Goal: Task Accomplishment & Management: Use online tool/utility

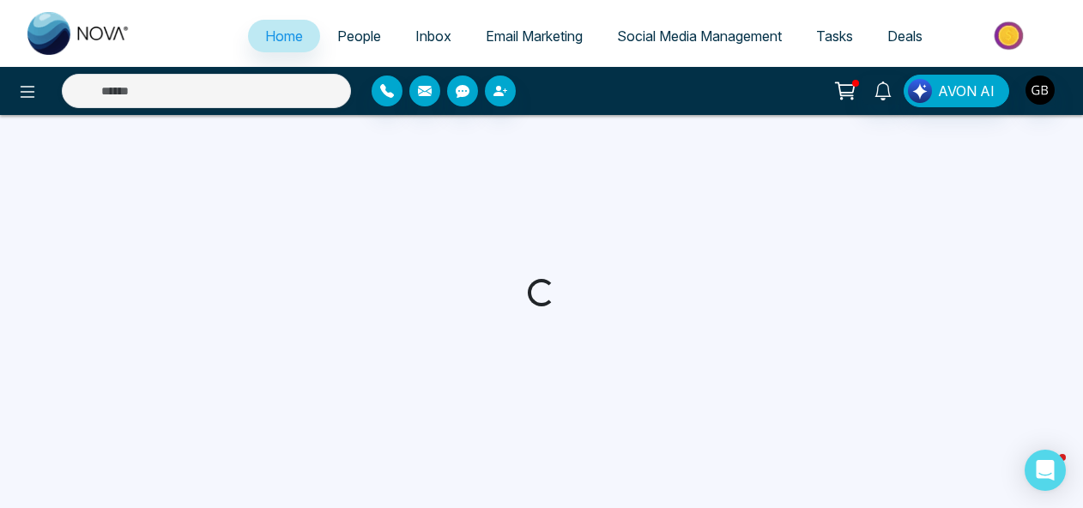
select select "*"
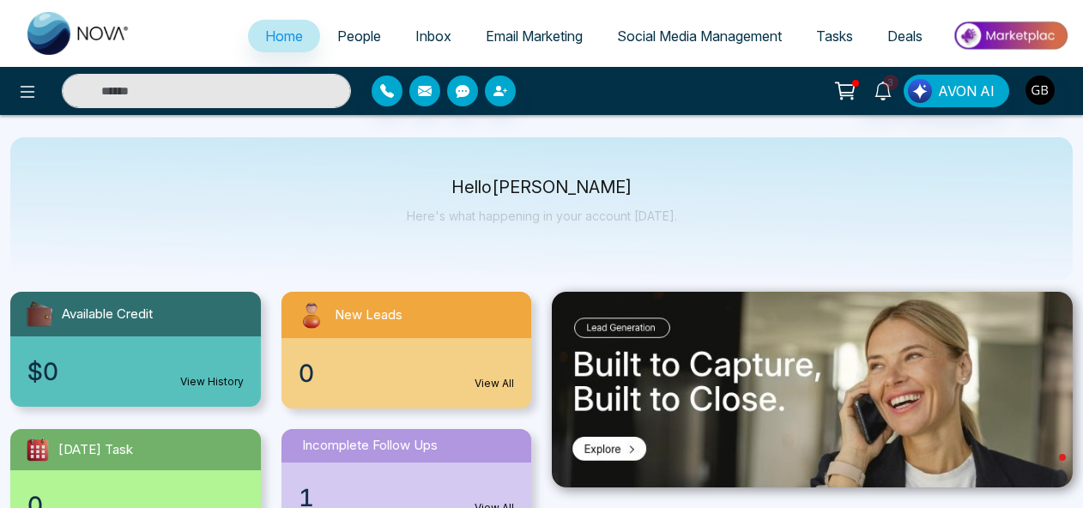
scroll to position [12, 0]
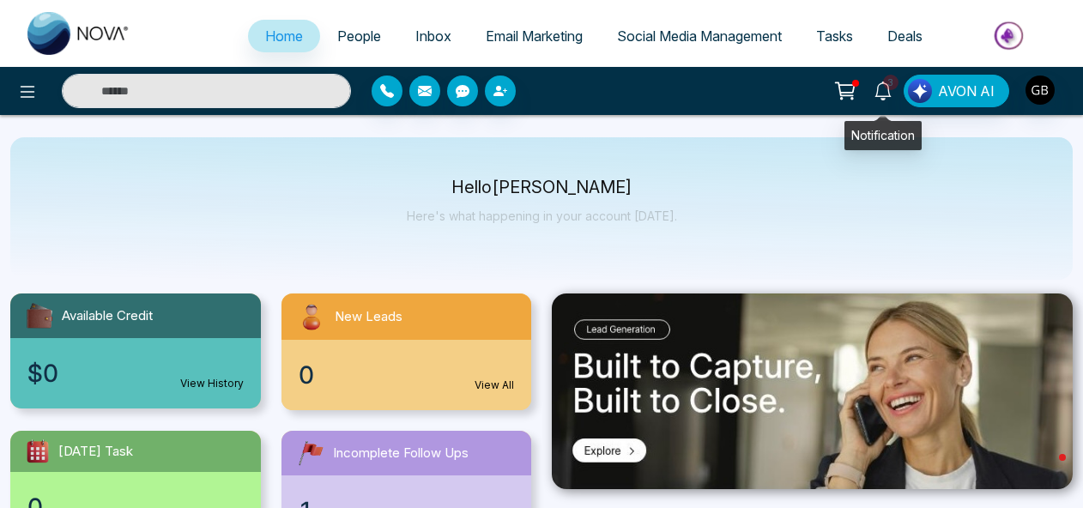
click at [884, 95] on icon at bounding box center [882, 91] width 16 height 19
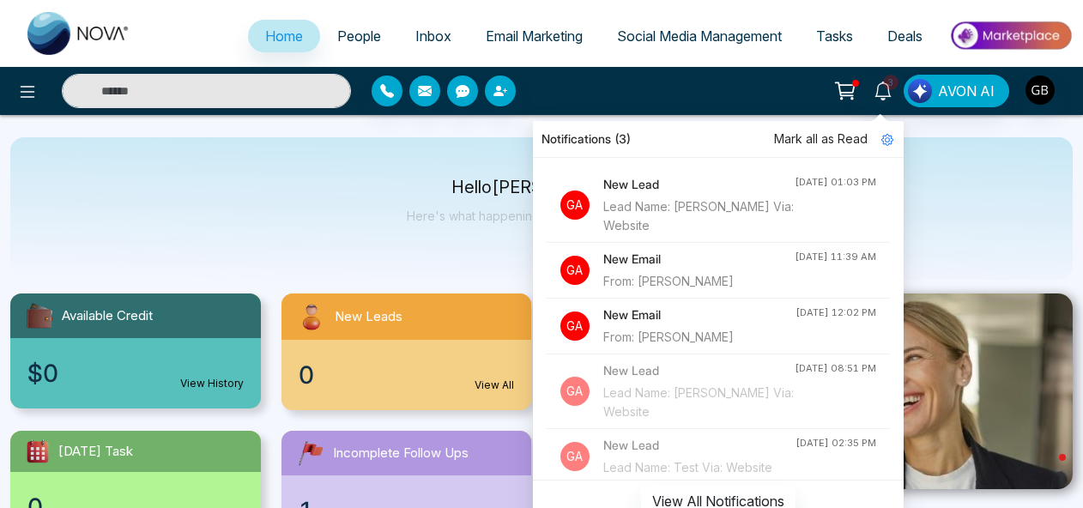
click at [667, 275] on div "From: [PERSON_NAME]" at bounding box center [698, 281] width 191 height 19
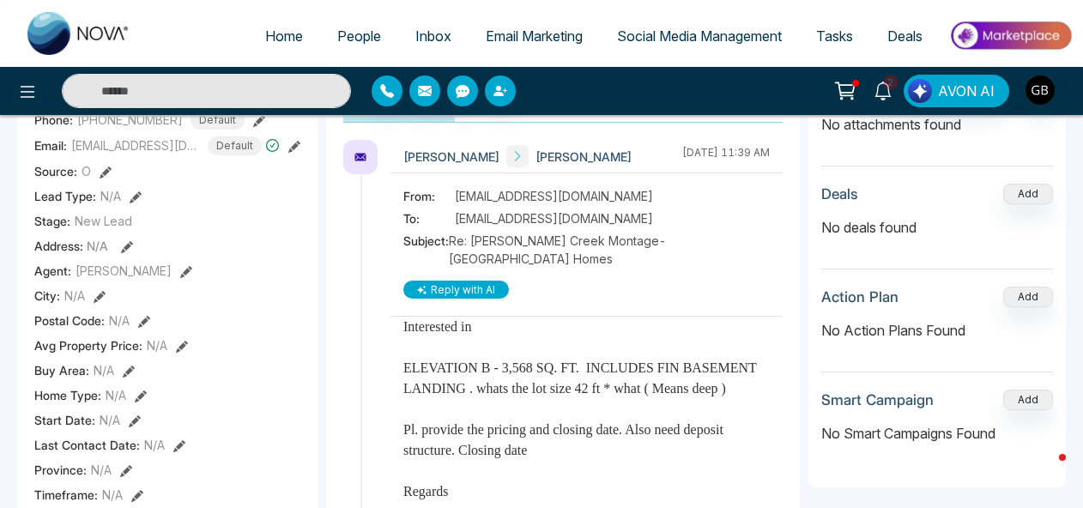
click at [360, 31] on span "People" at bounding box center [359, 35] width 44 height 17
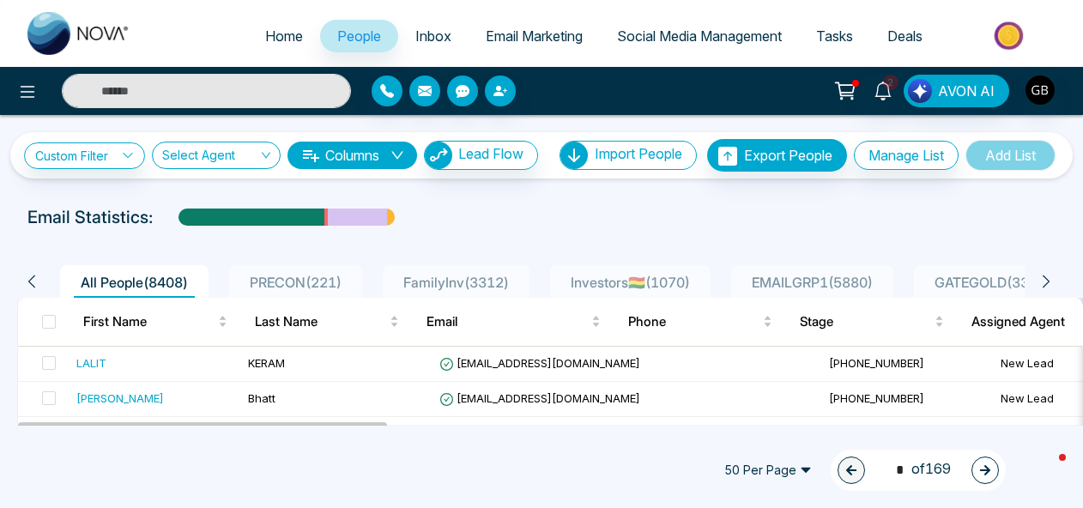
click at [281, 35] on span "Home" at bounding box center [284, 35] width 38 height 17
select select "*"
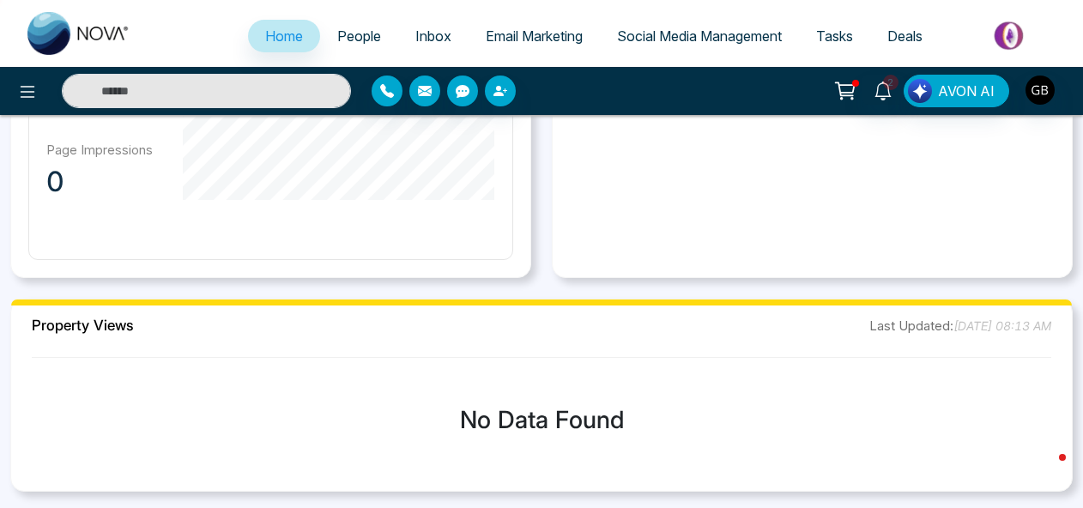
scroll to position [1104, 0]
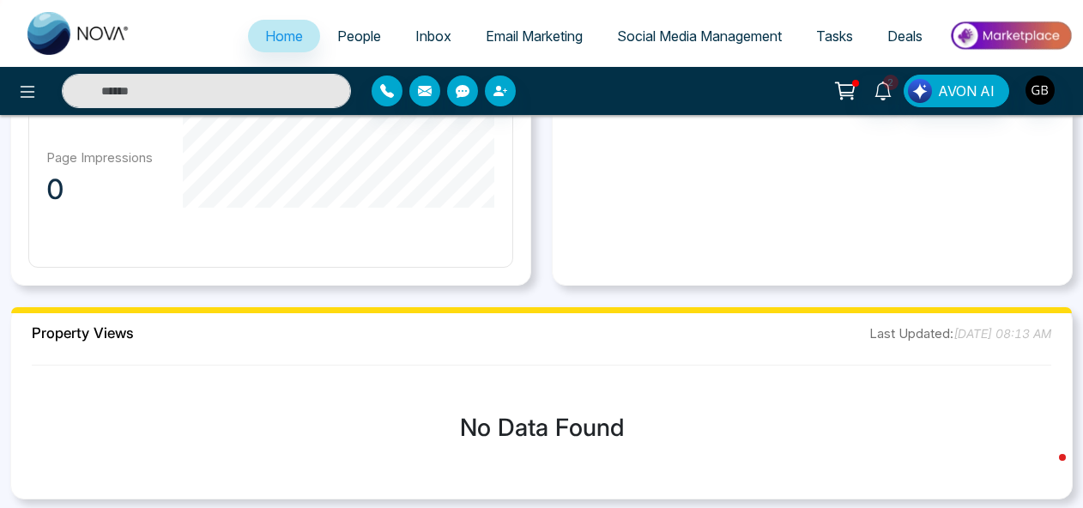
click at [487, 30] on span "Email Marketing" at bounding box center [534, 35] width 97 height 17
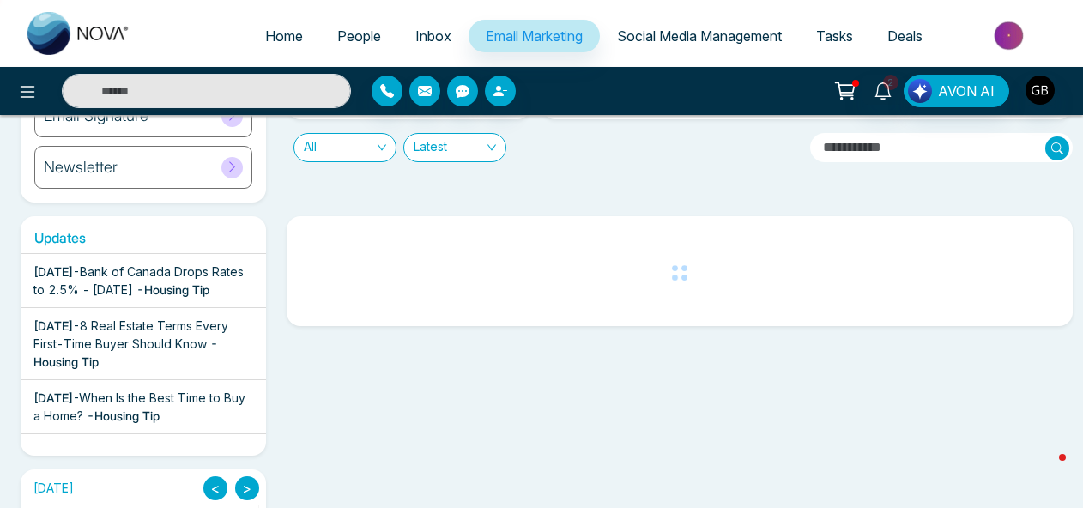
scroll to position [199, 0]
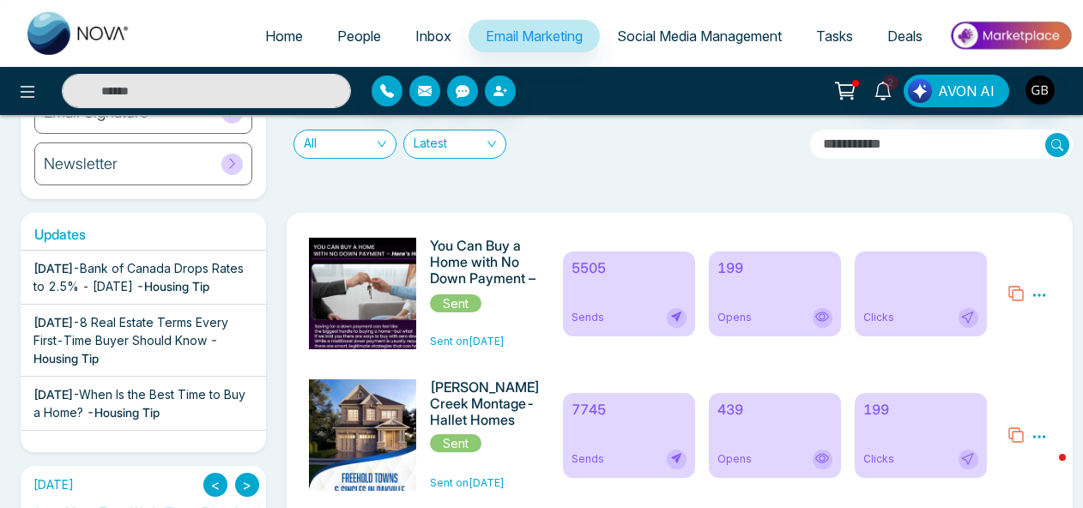
click at [161, 275] on span "Bank of Canada Drops Rates to 2.5% - [DATE]" at bounding box center [138, 277] width 210 height 33
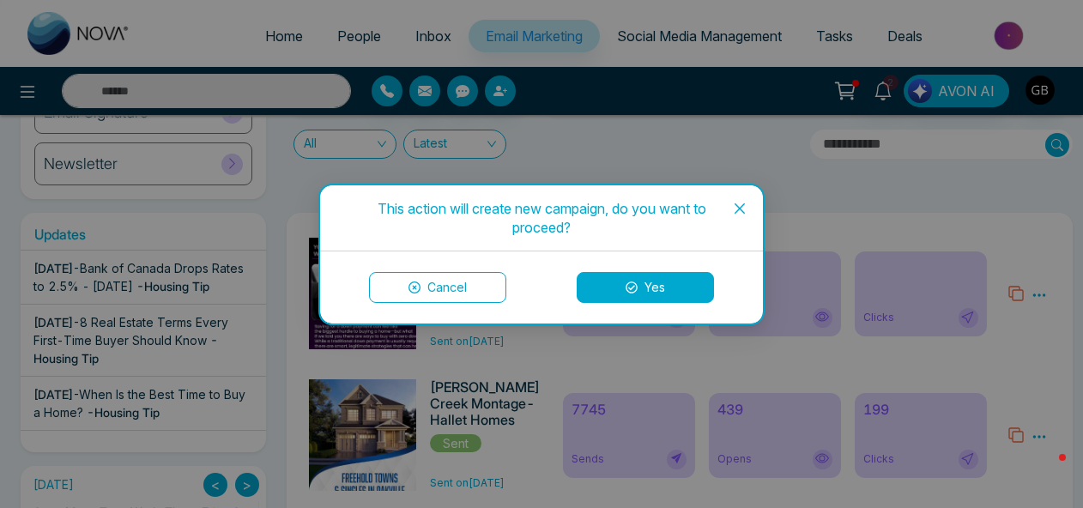
click at [628, 289] on icon at bounding box center [631, 287] width 12 height 12
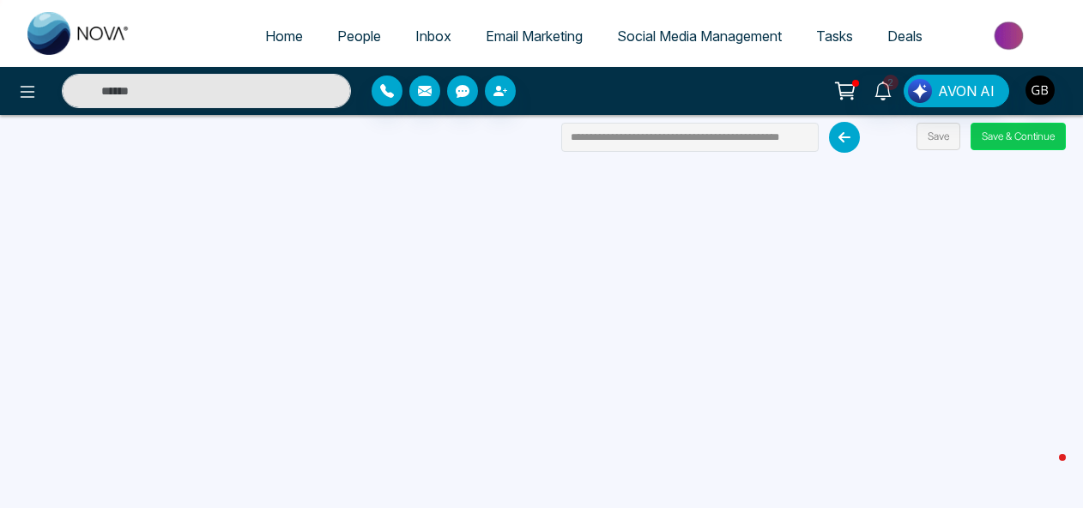
click at [1026, 139] on button "Save & Continue" at bounding box center [1017, 136] width 95 height 27
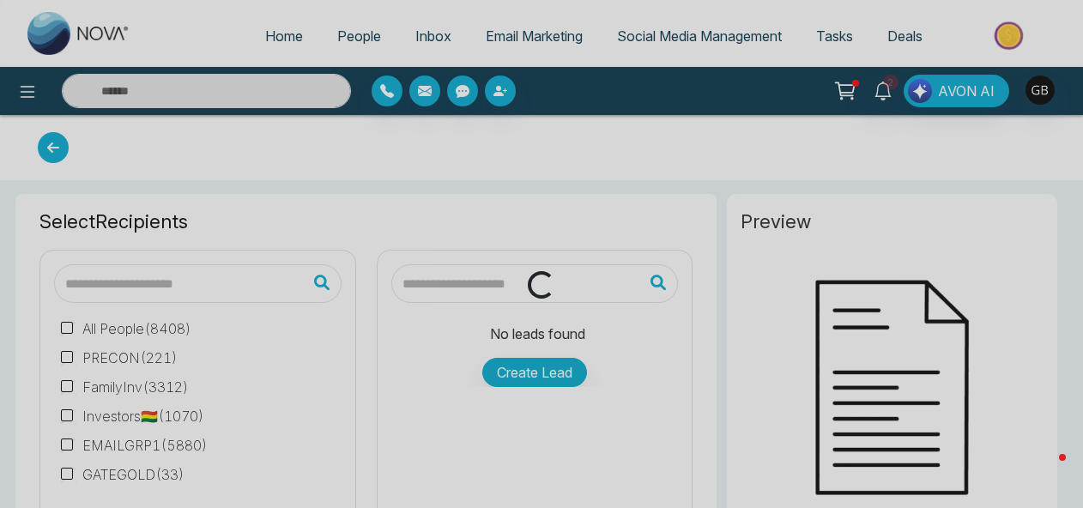
type input "**********"
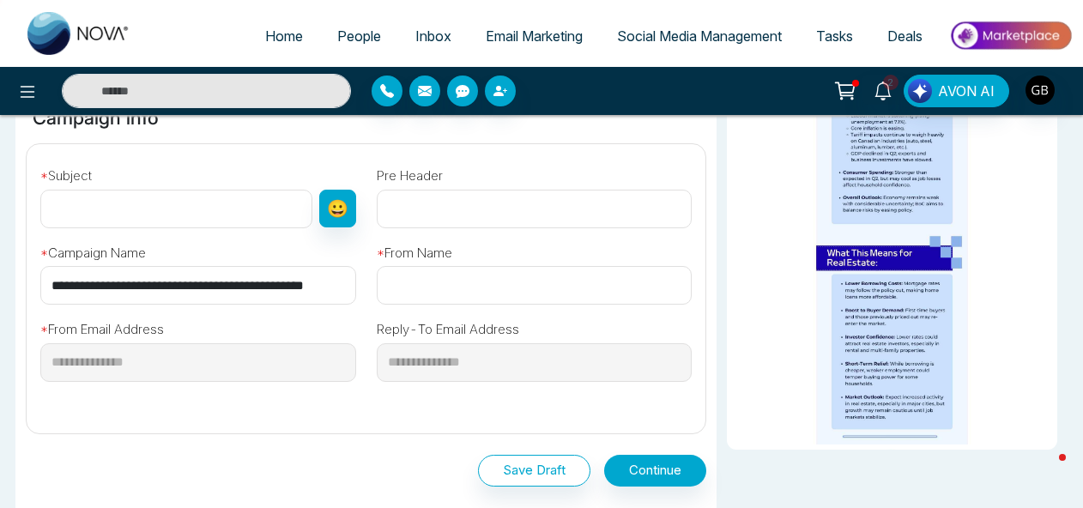
scroll to position [565, 0]
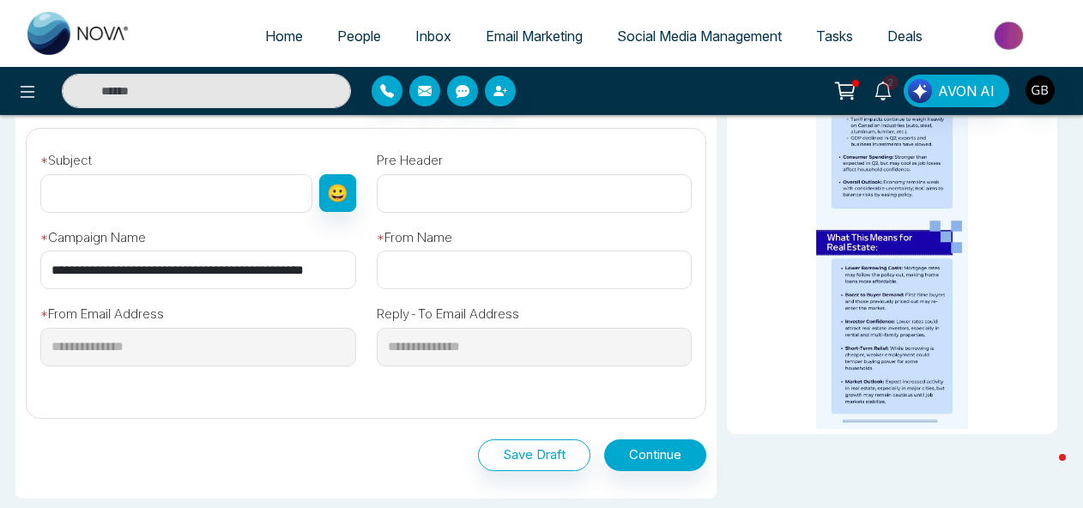
click at [184, 193] on input "text" at bounding box center [176, 193] width 272 height 39
type input "**********"
click at [395, 204] on input "text" at bounding box center [535, 193] width 316 height 39
click at [405, 266] on input "text" at bounding box center [535, 270] width 316 height 39
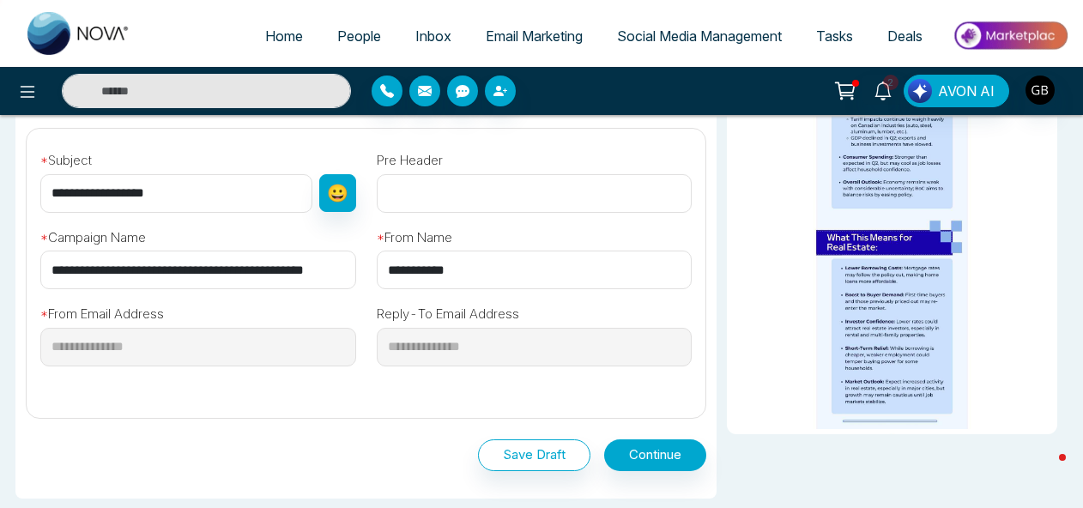
type input "**********"
click at [414, 383] on div "**********" at bounding box center [534, 339] width 336 height 101
click at [635, 450] on button "Continue" at bounding box center [655, 455] width 102 height 32
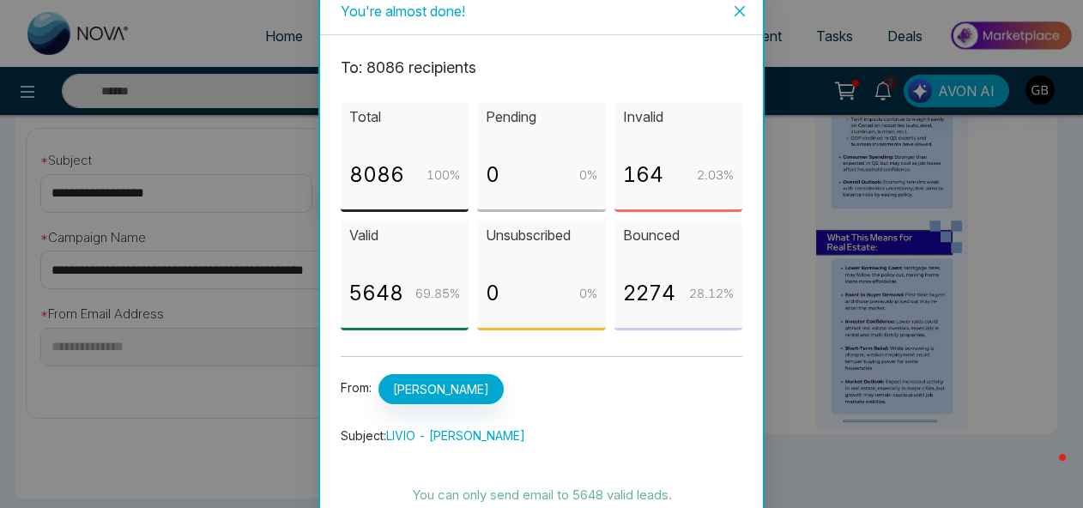
scroll to position [77, 0]
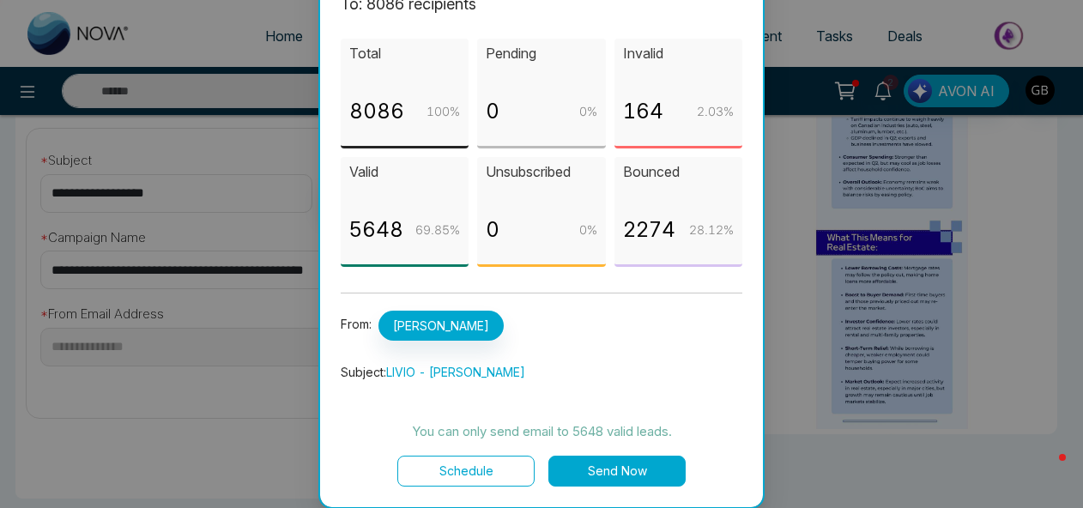
click at [617, 468] on button "Send Now" at bounding box center [616, 471] width 137 height 31
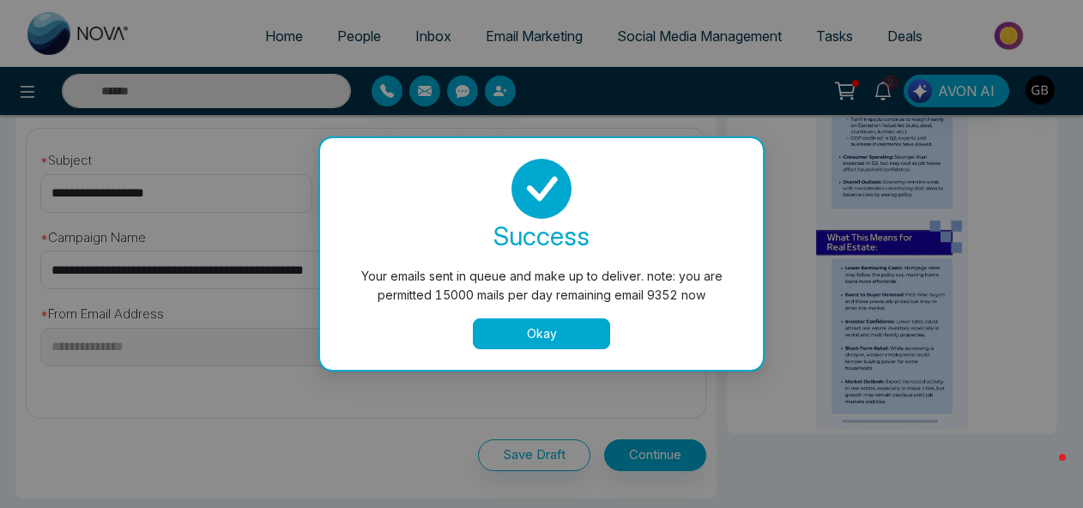
click at [538, 337] on button "Okay" at bounding box center [541, 333] width 137 height 31
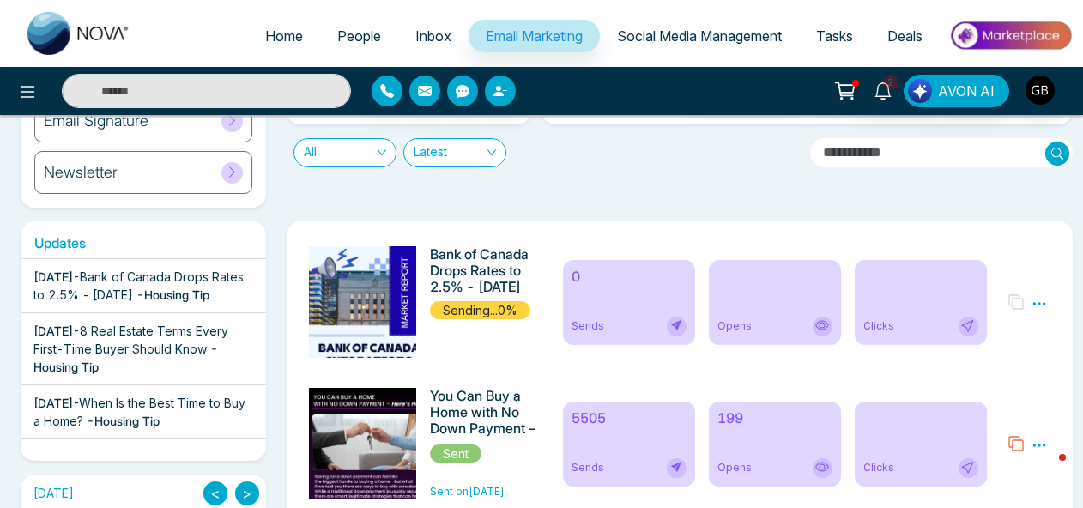
scroll to position [181, 0]
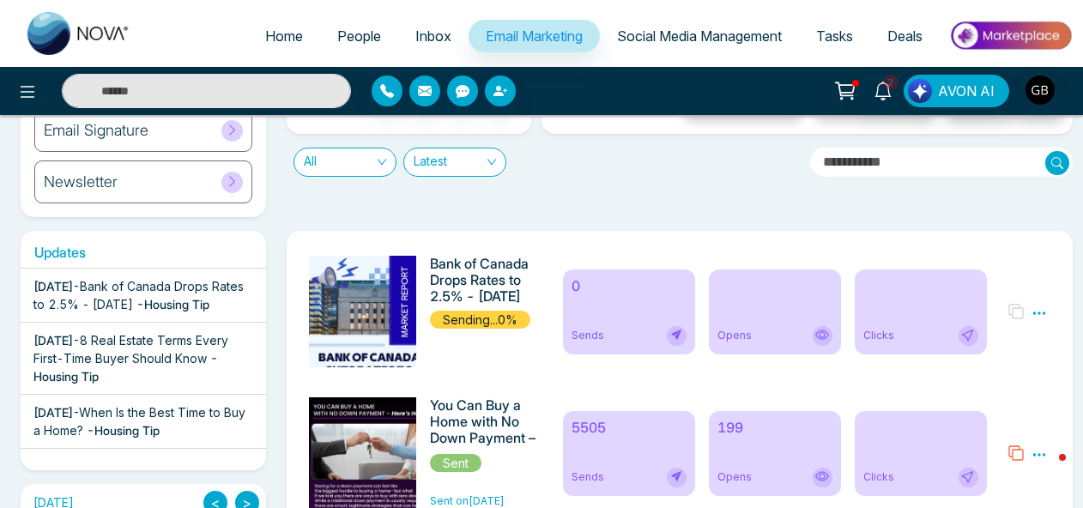
click at [359, 33] on span "People" at bounding box center [359, 35] width 44 height 17
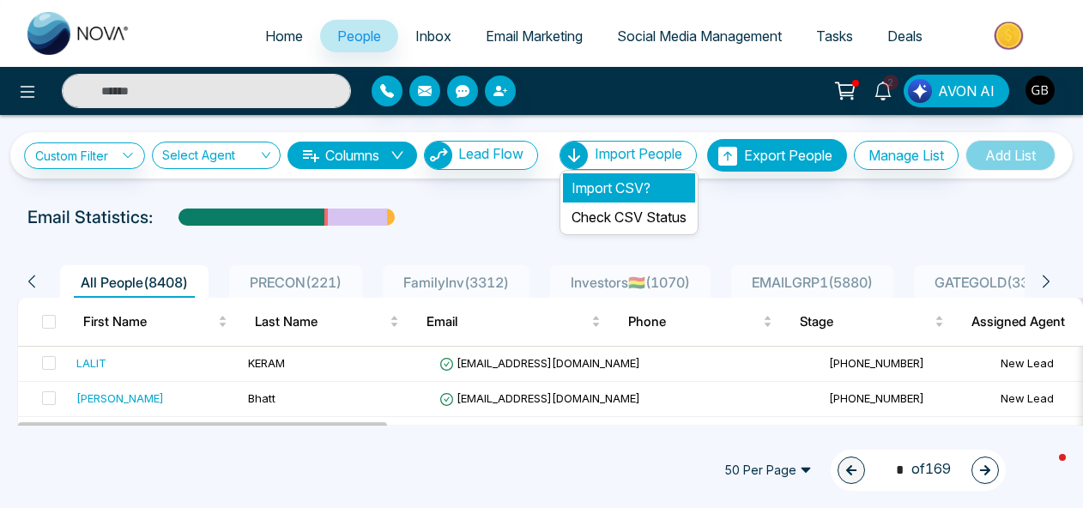
click at [639, 180] on li "Import CSV?" at bounding box center [629, 187] width 132 height 29
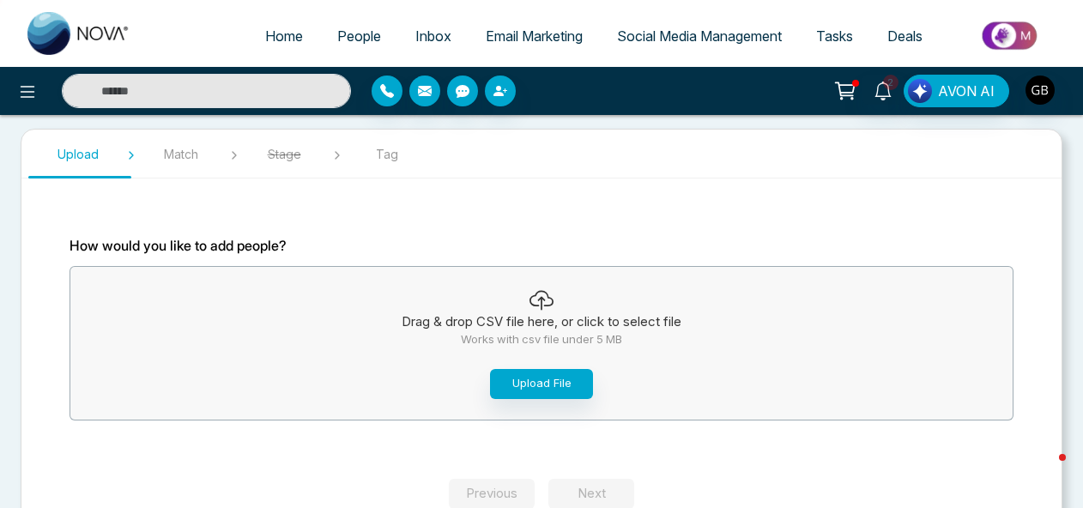
scroll to position [88, 0]
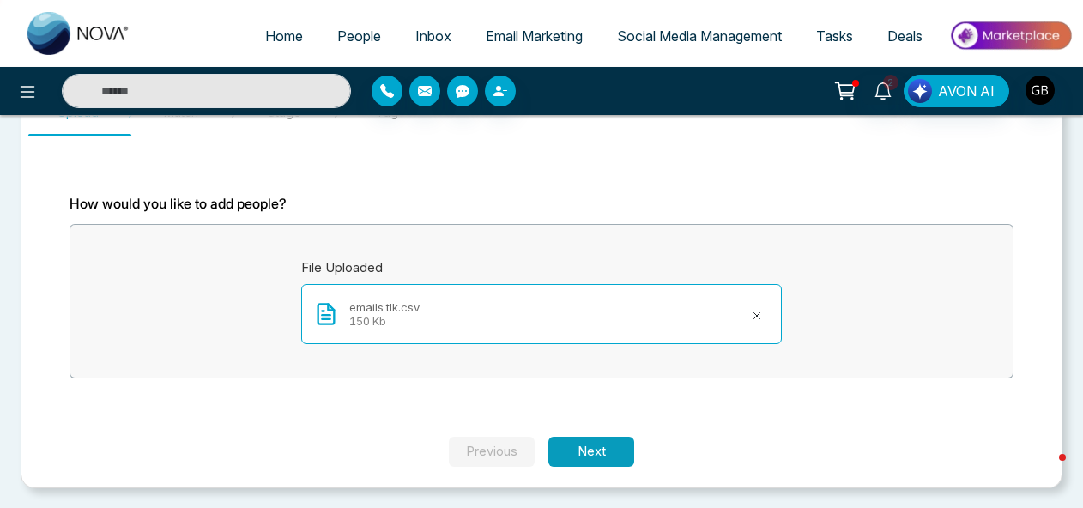
click at [586, 450] on button "Next" at bounding box center [591, 452] width 86 height 30
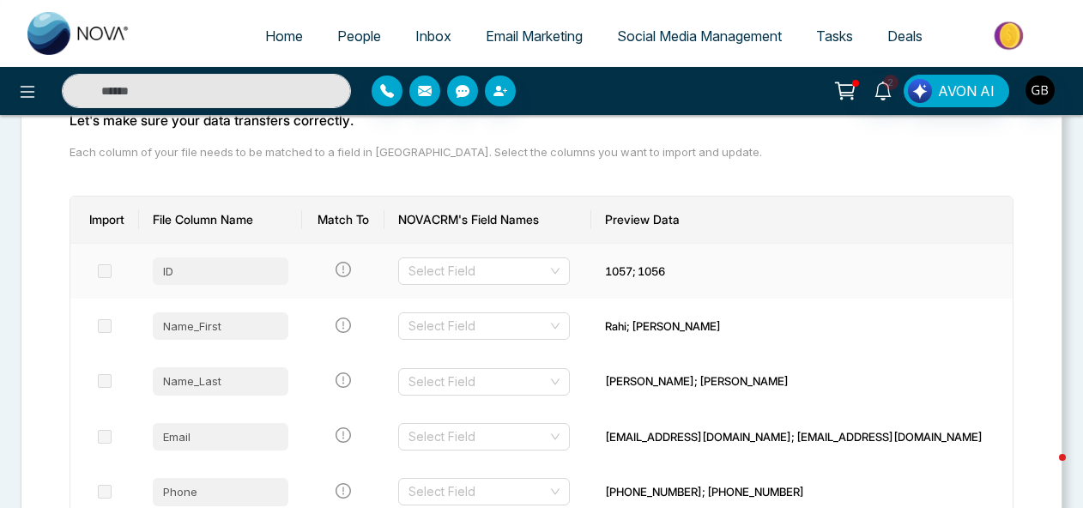
scroll to position [182, 0]
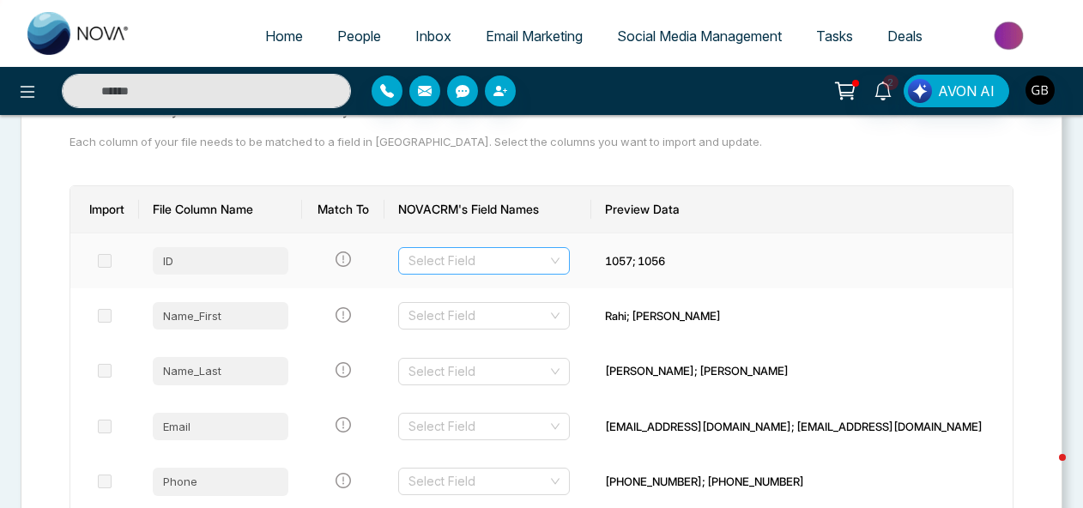
click at [528, 264] on input "search" at bounding box center [477, 261] width 139 height 26
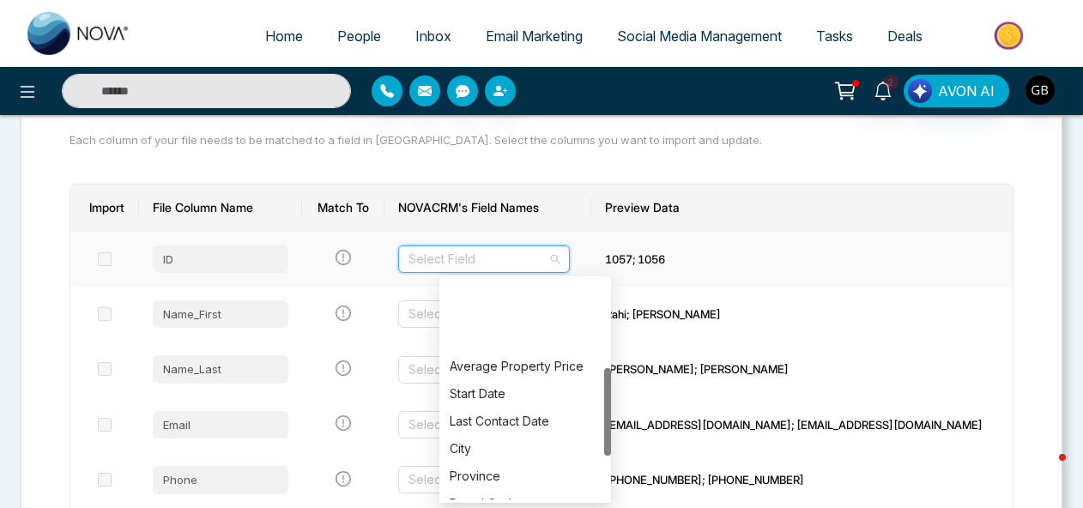
scroll to position [329, 0]
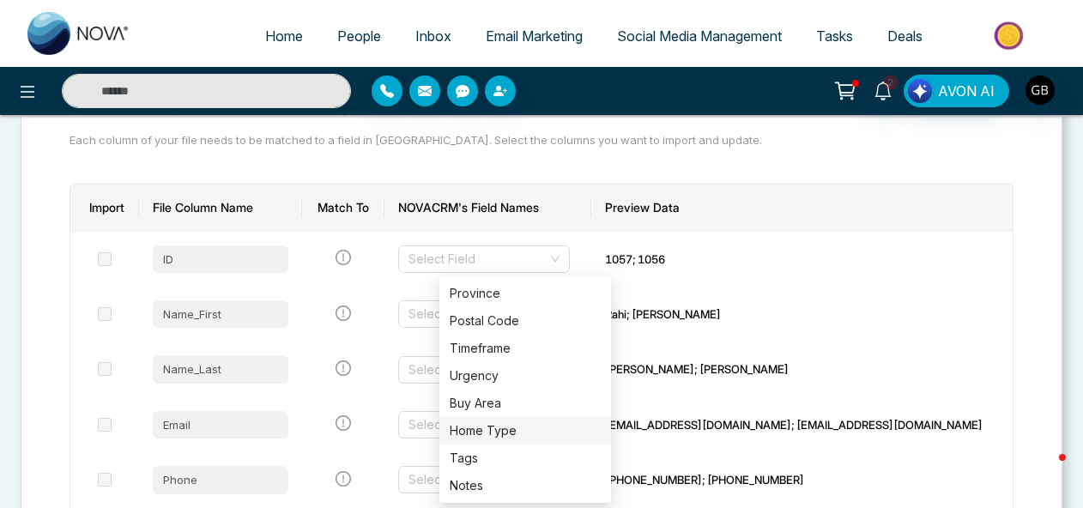
click at [891, 158] on section "Let's make sure your data transfers correctly. Each column of your file needs t…" at bounding box center [542, 507] width 1030 height 904
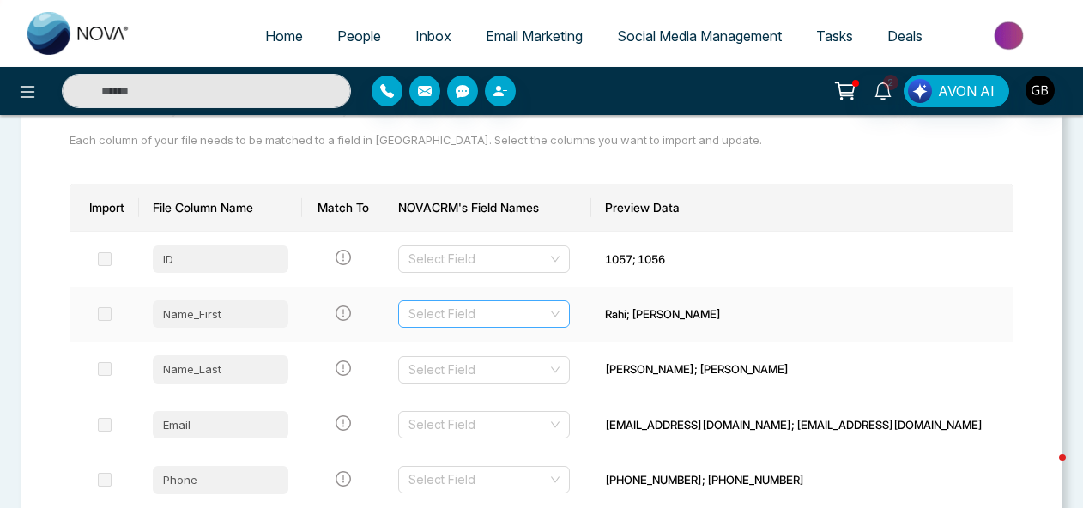
click at [535, 318] on input "search" at bounding box center [477, 314] width 139 height 26
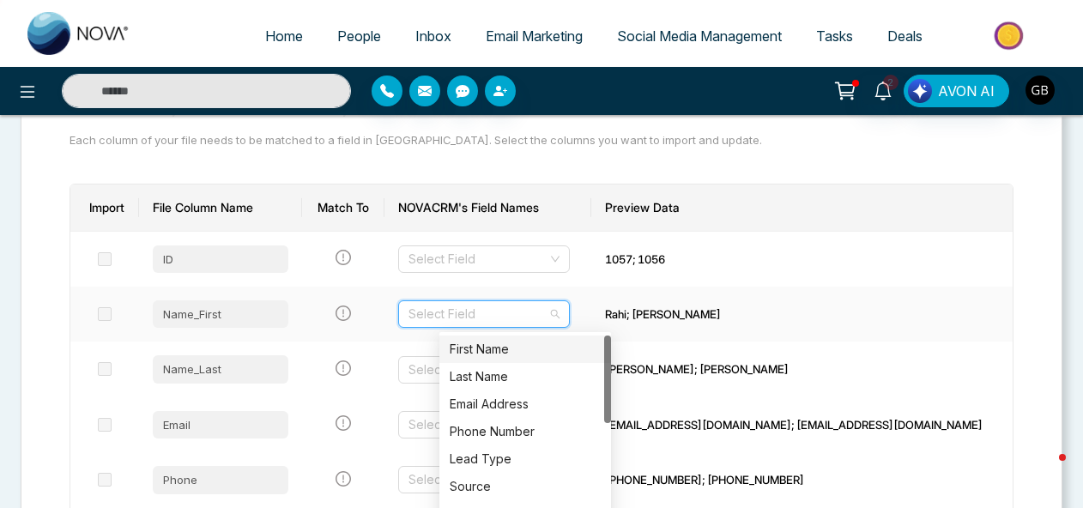
click at [517, 350] on div "First Name" at bounding box center [525, 349] width 151 height 19
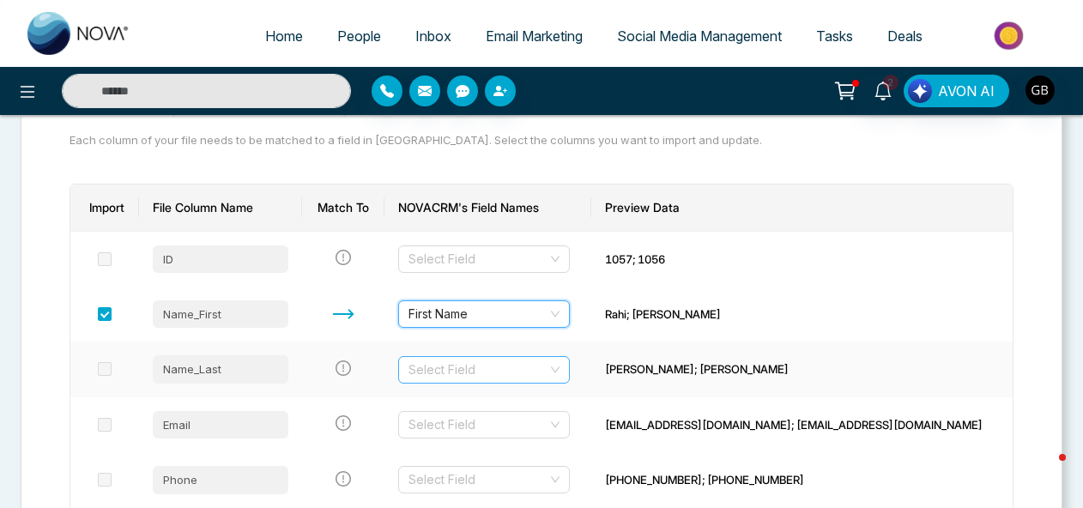
click at [510, 370] on input "search" at bounding box center [477, 370] width 139 height 26
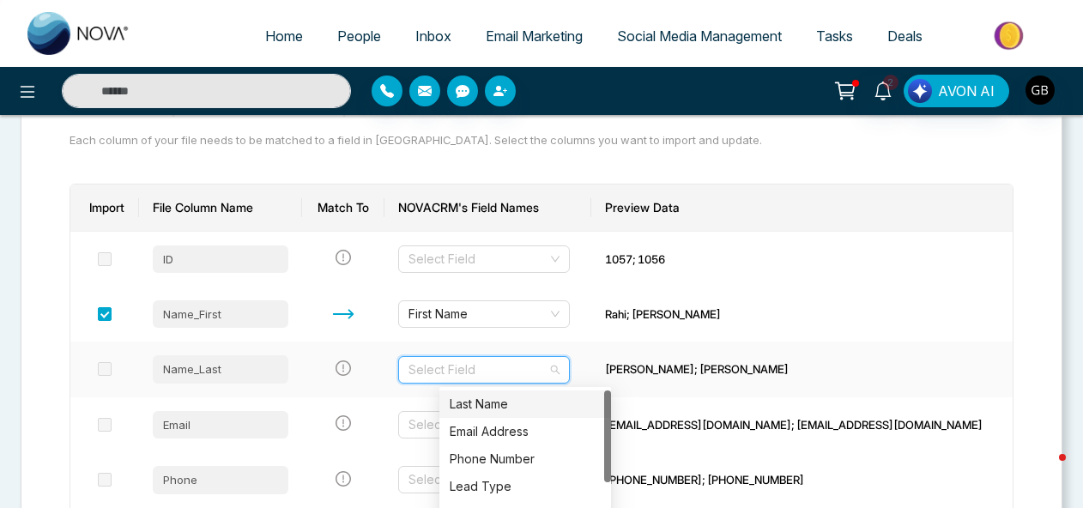
click at [498, 405] on div "Last Name" at bounding box center [525, 404] width 151 height 19
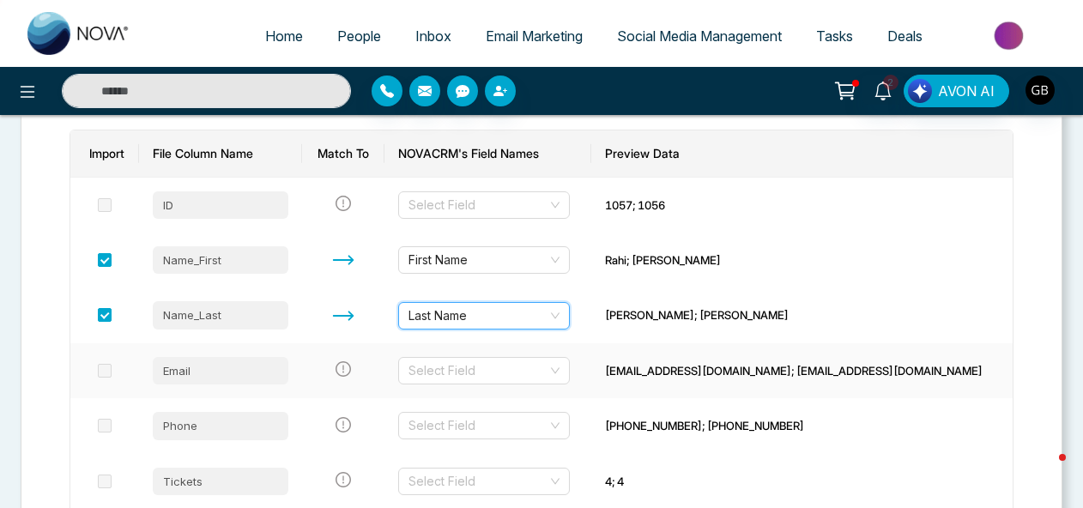
scroll to position [264, 0]
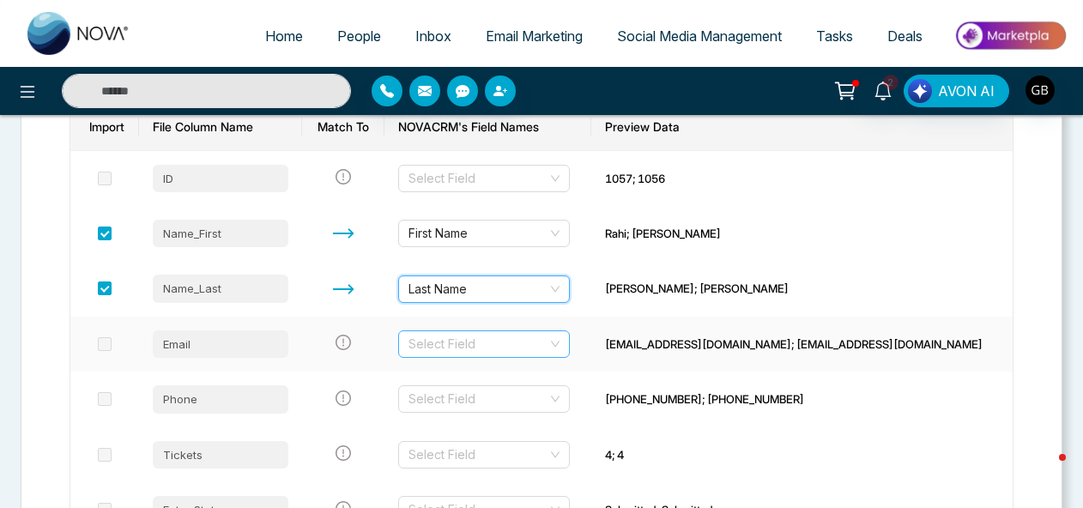
click at [496, 343] on input "search" at bounding box center [477, 344] width 139 height 26
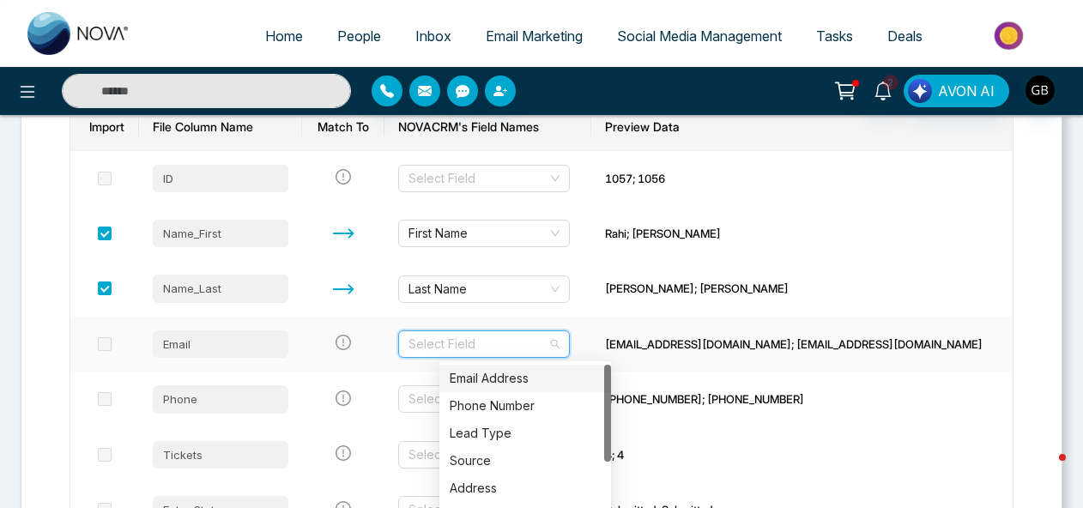
click at [491, 379] on div "Email Address" at bounding box center [525, 378] width 151 height 19
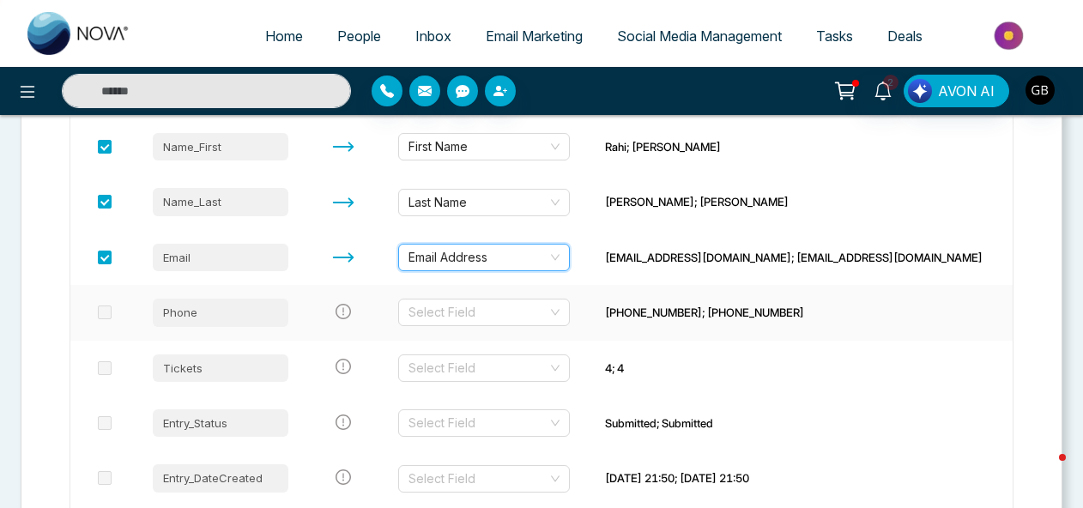
scroll to position [361, 0]
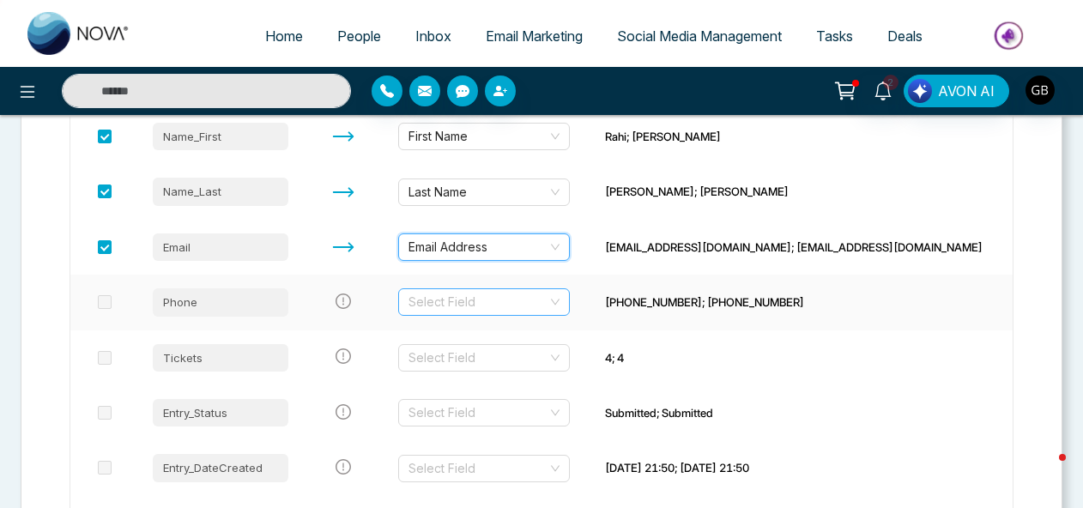
click at [488, 297] on input "search" at bounding box center [477, 302] width 139 height 26
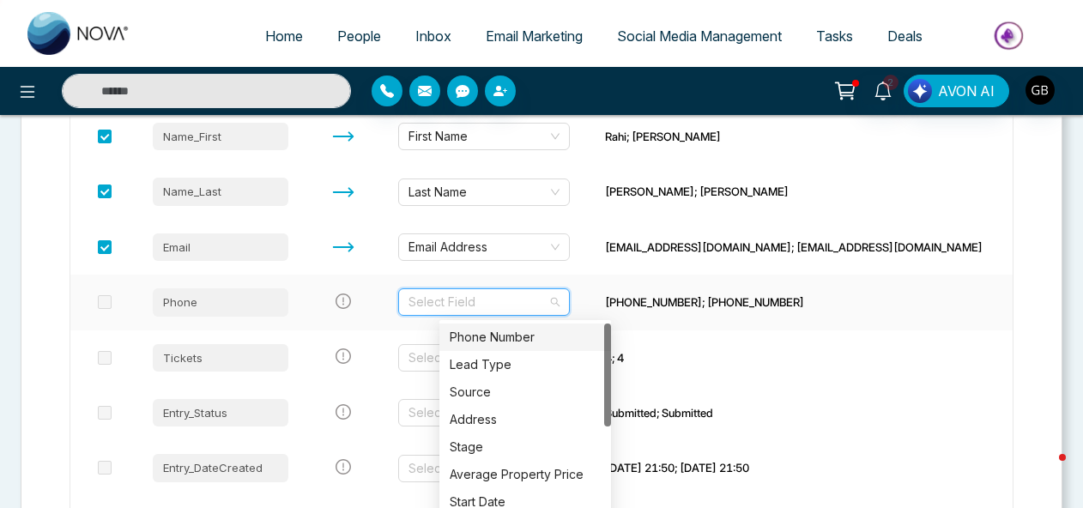
click at [491, 335] on div "Phone Number" at bounding box center [525, 337] width 151 height 19
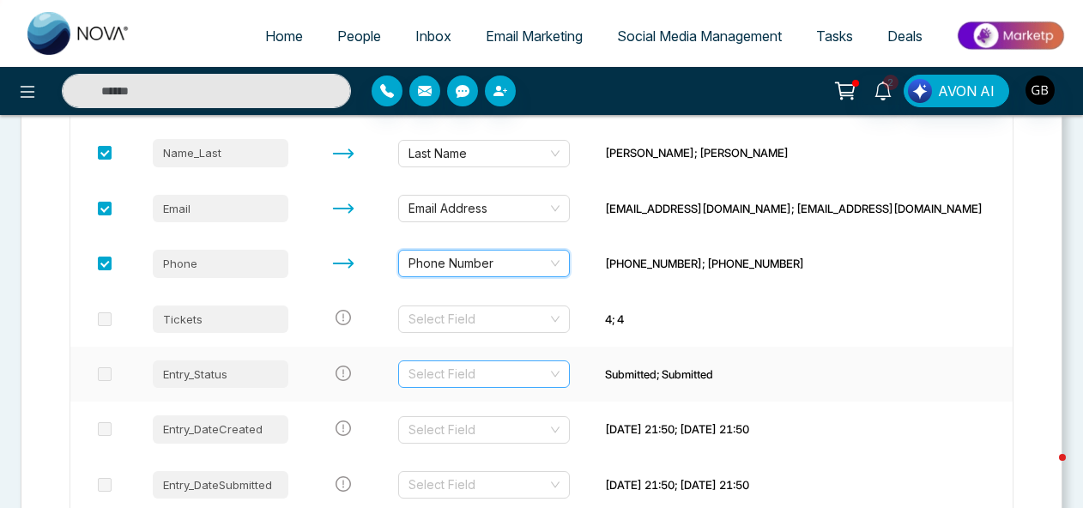
scroll to position [405, 0]
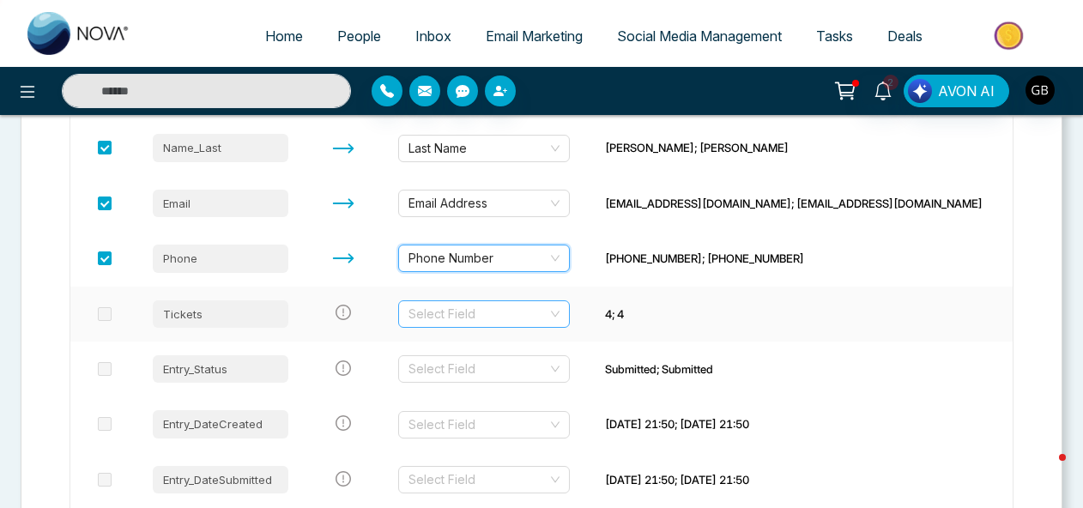
click at [486, 313] on input "search" at bounding box center [477, 314] width 139 height 26
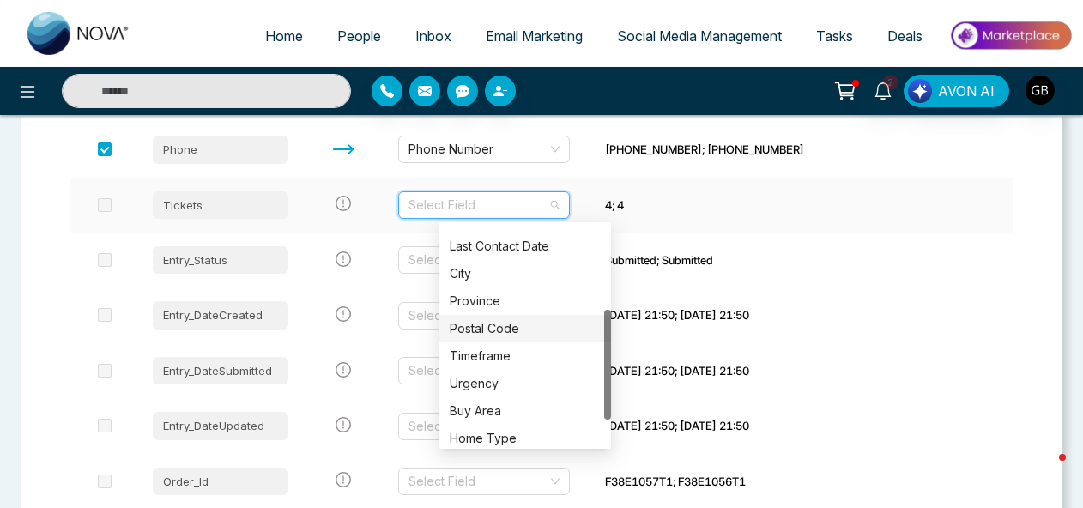
scroll to position [220, 0]
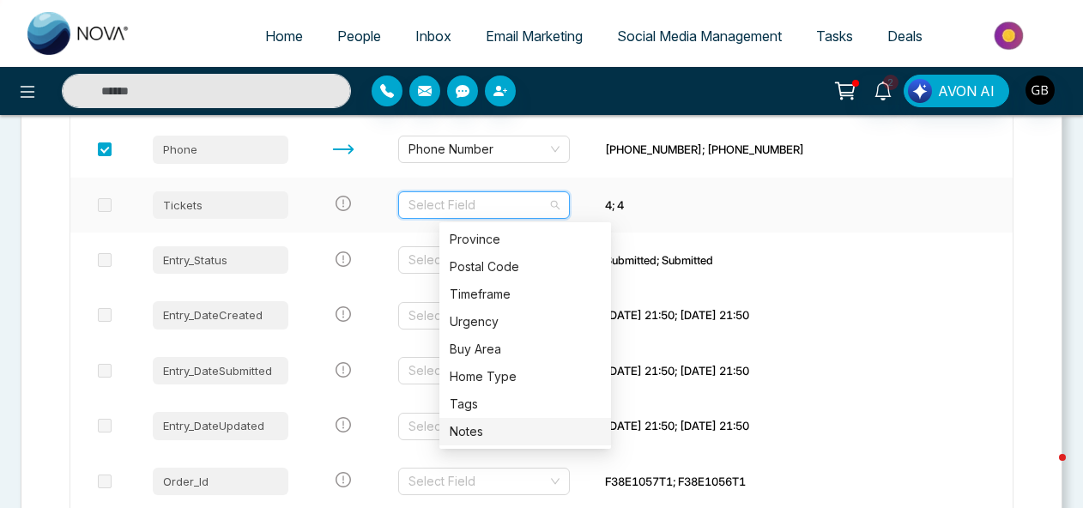
click at [487, 432] on div "Notes" at bounding box center [525, 431] width 151 height 19
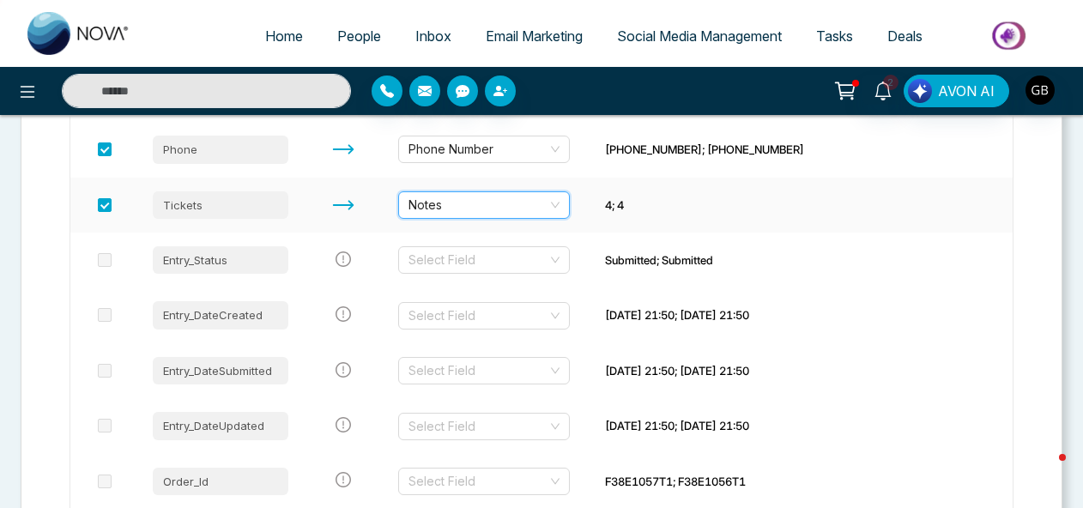
click at [485, 207] on span "Notes" at bounding box center [483, 205] width 151 height 26
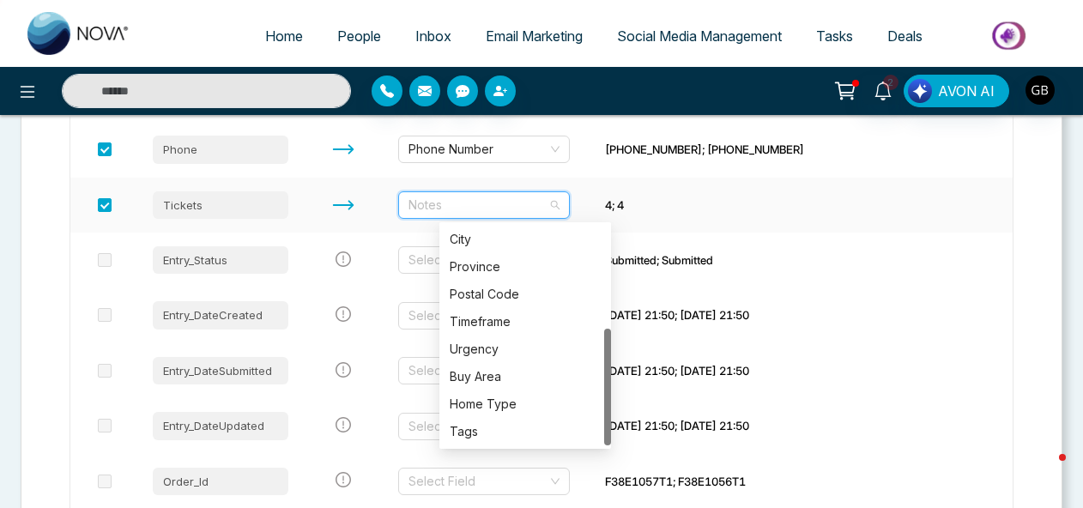
click at [485, 207] on span "Notes" at bounding box center [483, 205] width 151 height 26
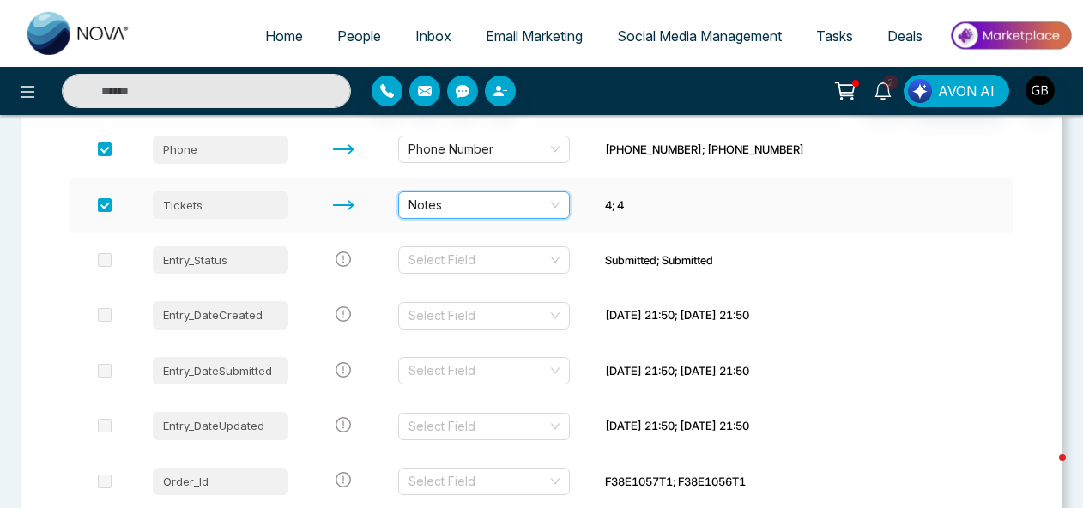
click at [485, 207] on span "Notes" at bounding box center [483, 205] width 151 height 26
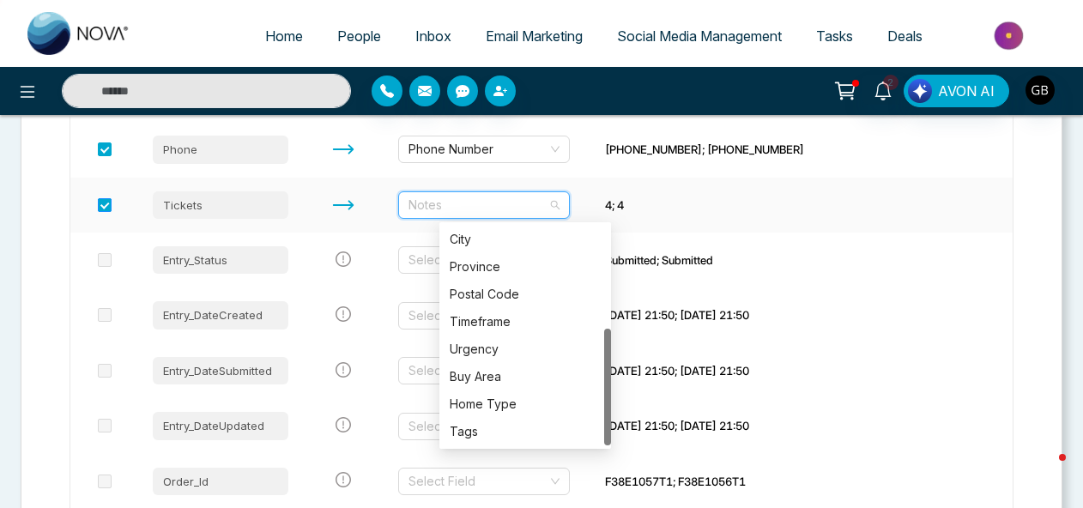
click at [110, 204] on span at bounding box center [105, 205] width 14 height 14
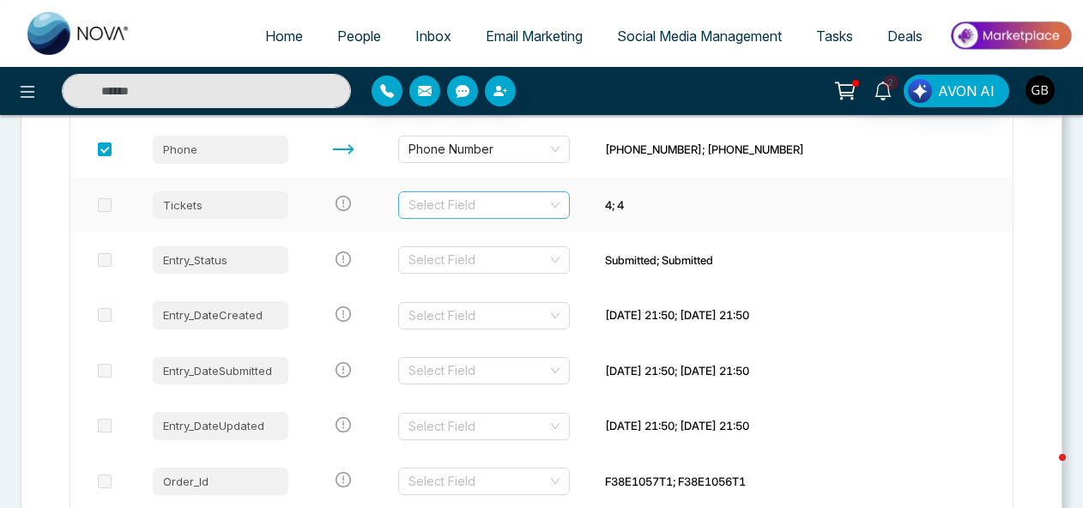
click at [534, 211] on input "search" at bounding box center [477, 205] width 139 height 26
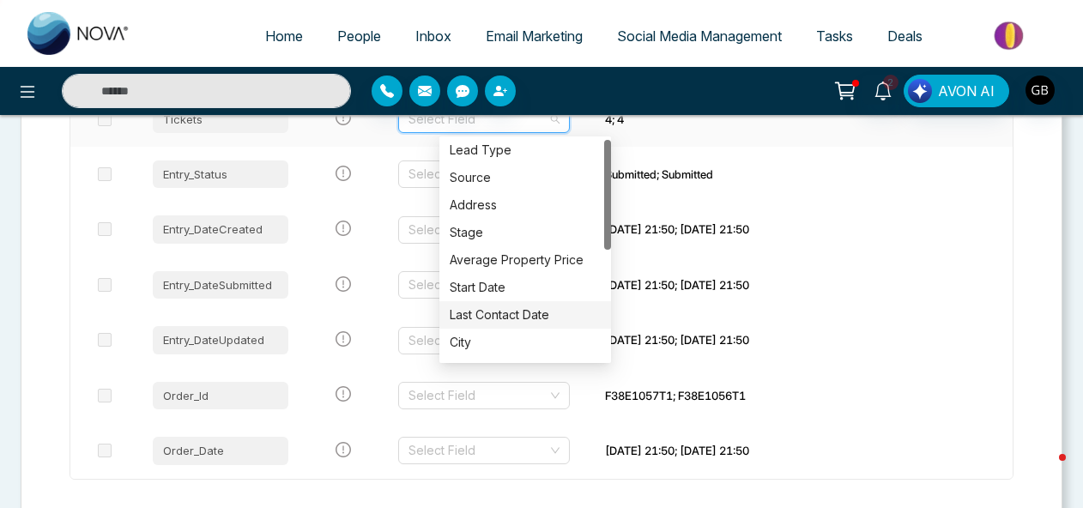
scroll to position [0, 0]
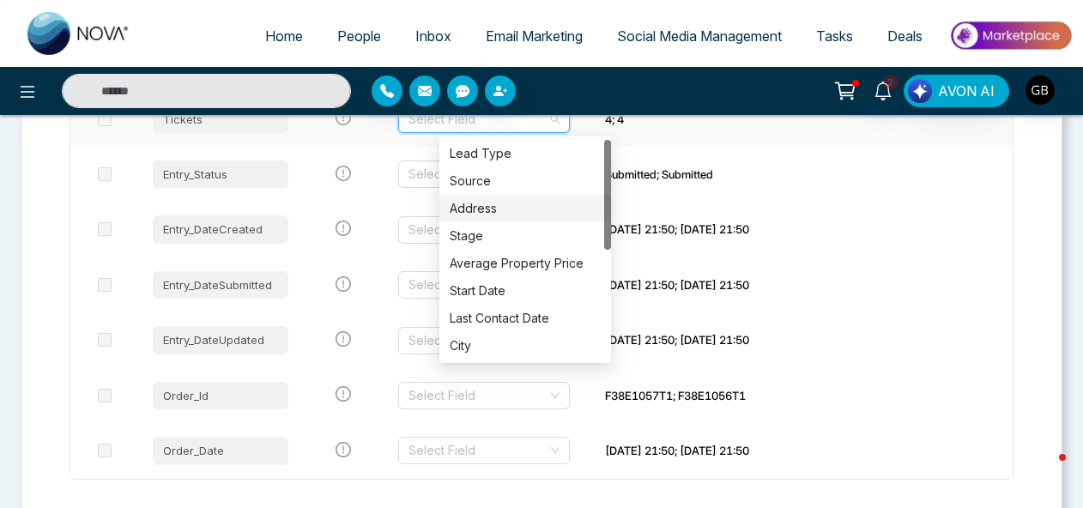
click at [493, 203] on div "Address" at bounding box center [525, 208] width 151 height 19
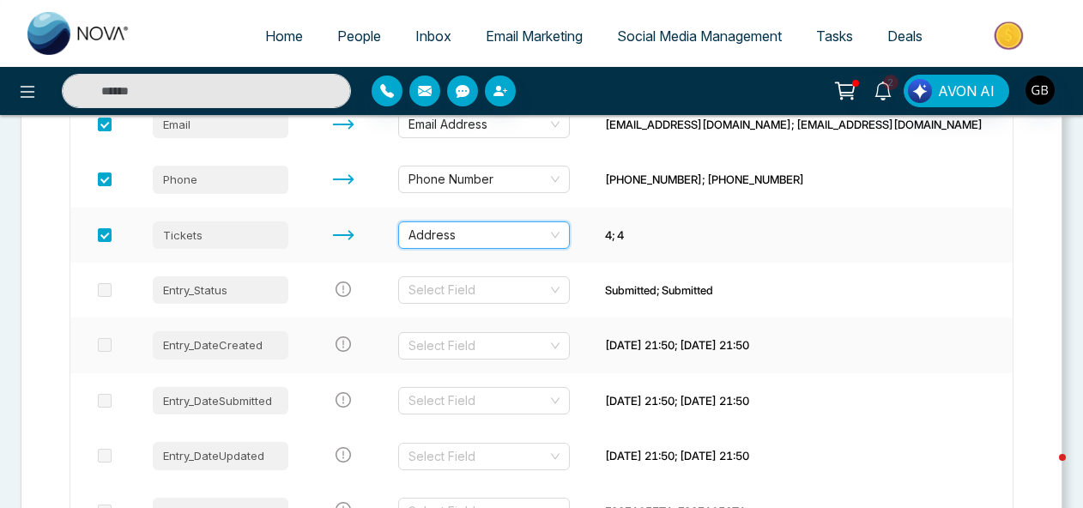
scroll to position [480, 0]
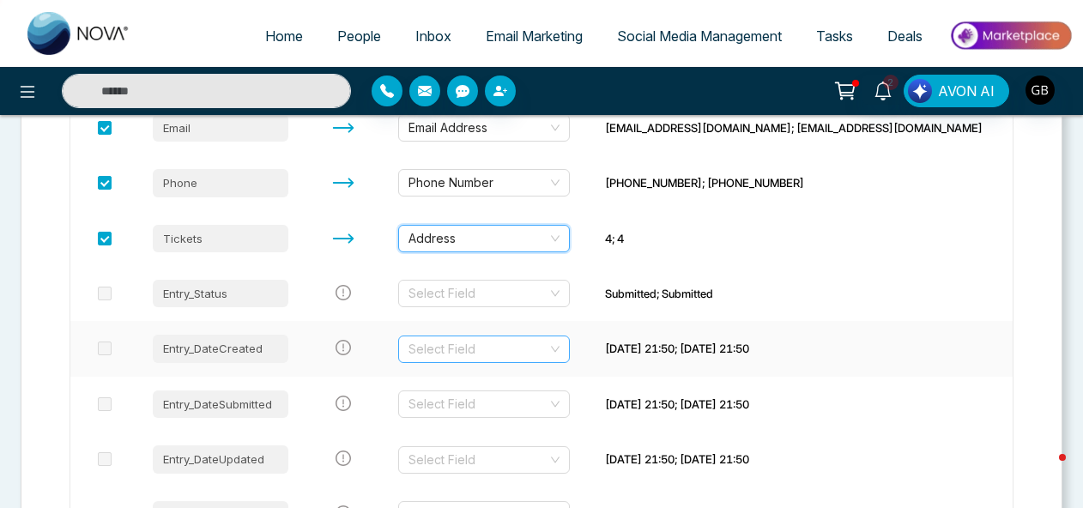
click at [513, 346] on input "search" at bounding box center [477, 349] width 139 height 26
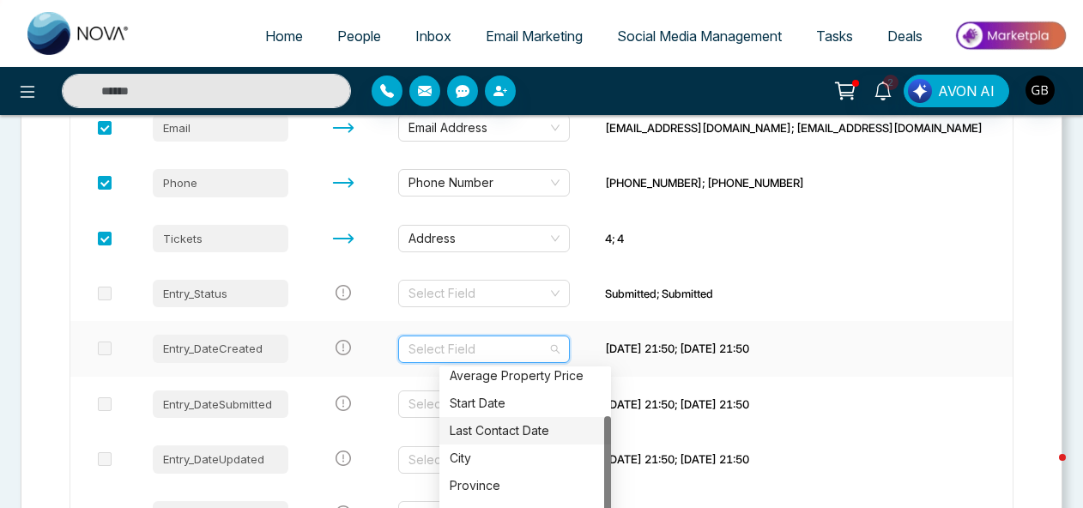
scroll to position [87, 0]
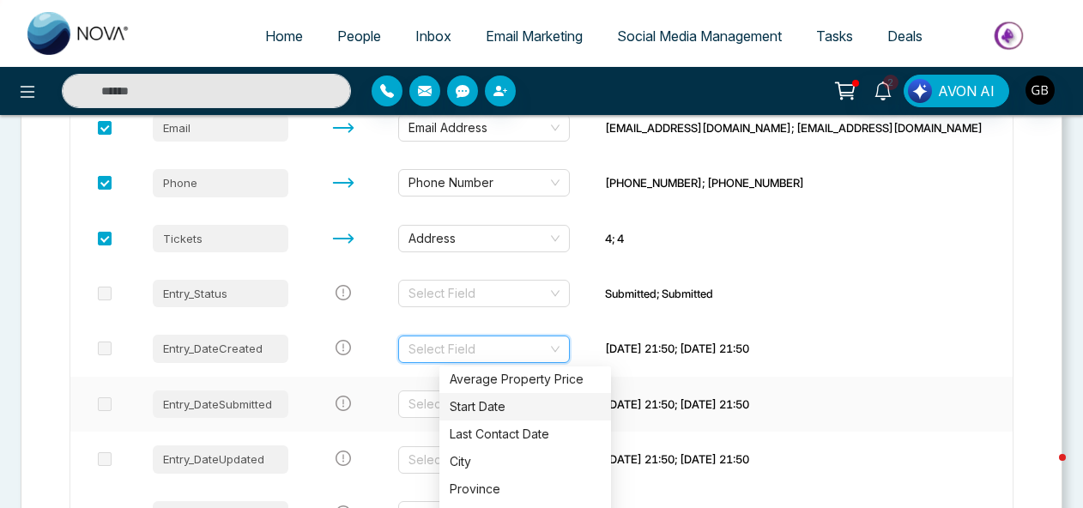
click at [347, 379] on td at bounding box center [343, 404] width 82 height 55
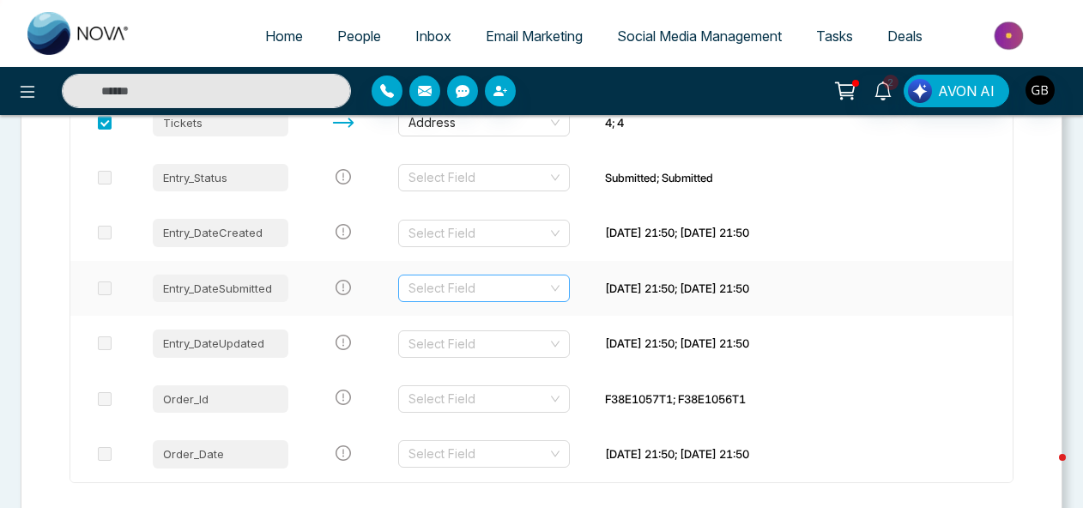
scroll to position [597, 0]
click at [473, 287] on input "search" at bounding box center [477, 288] width 139 height 26
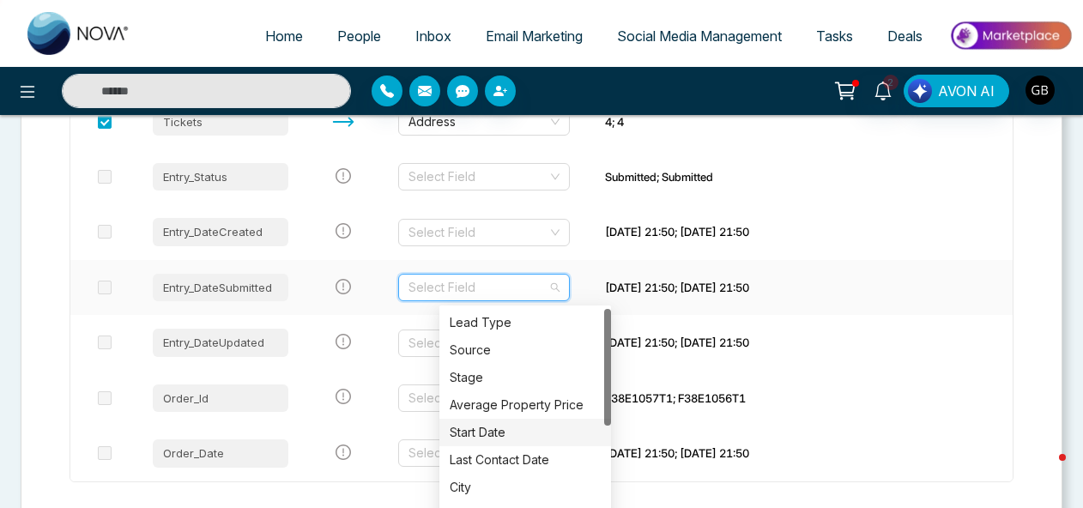
click at [482, 426] on div "Start Date" at bounding box center [525, 432] width 151 height 19
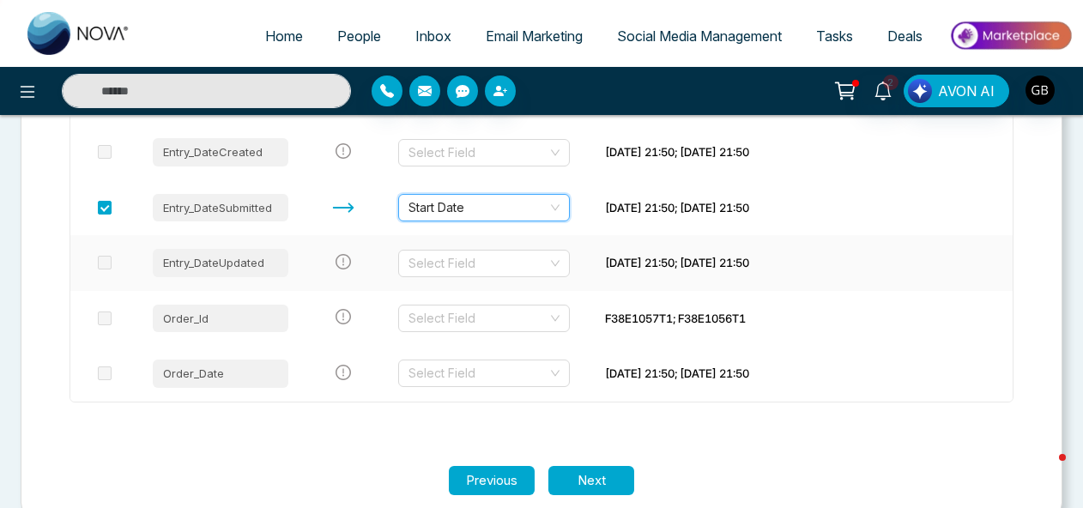
scroll to position [679, 0]
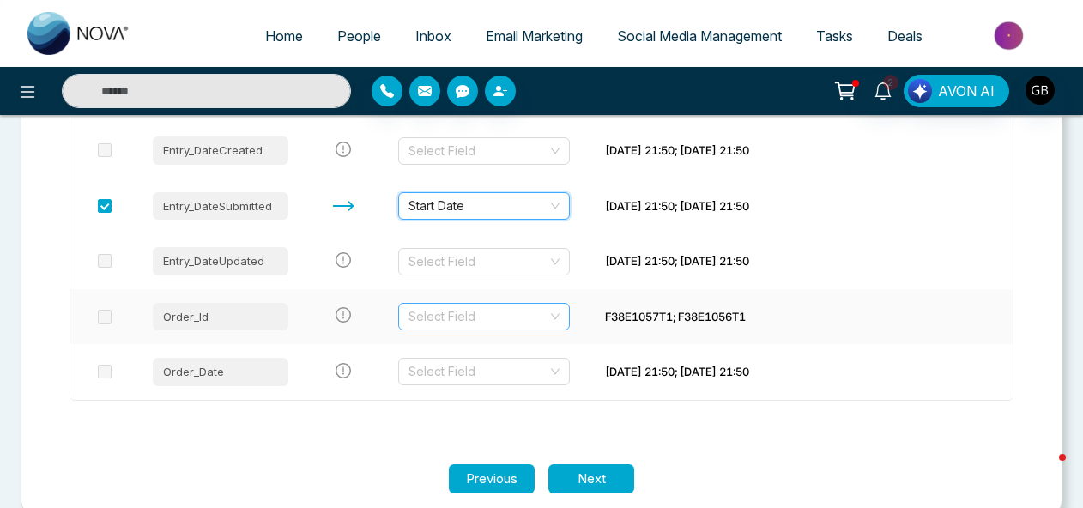
click at [482, 319] on input "search" at bounding box center [477, 317] width 139 height 26
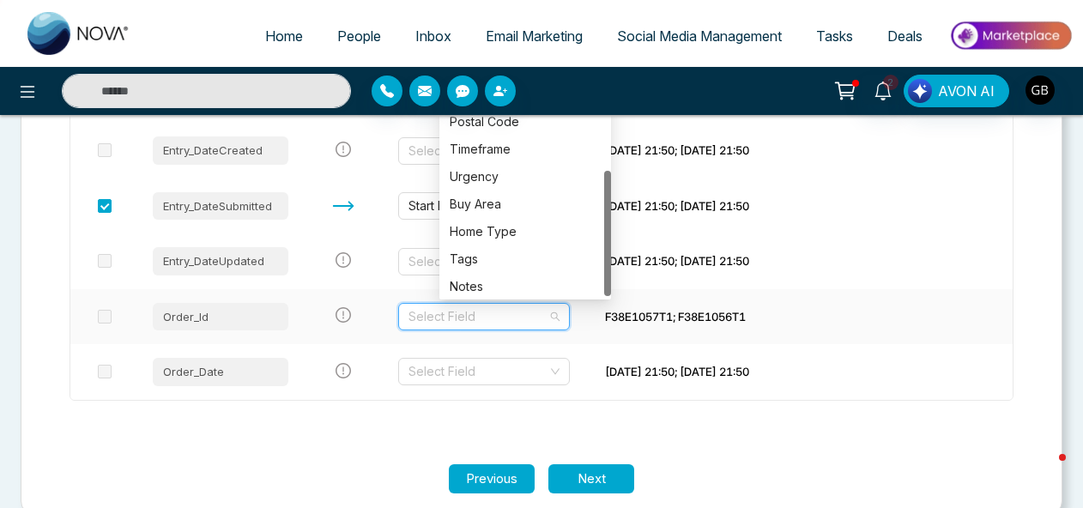
scroll to position [165, 0]
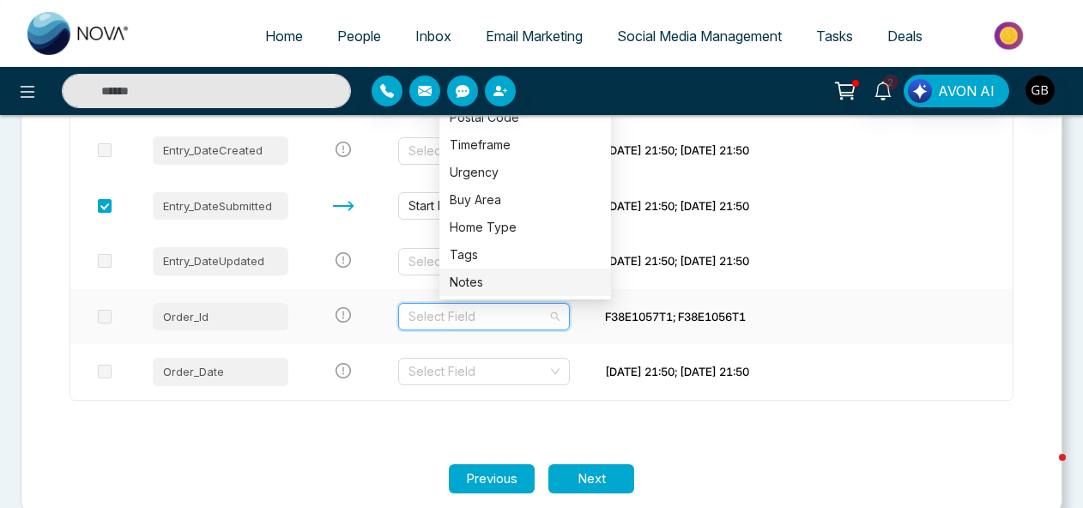
click at [501, 283] on div "Notes" at bounding box center [525, 282] width 151 height 19
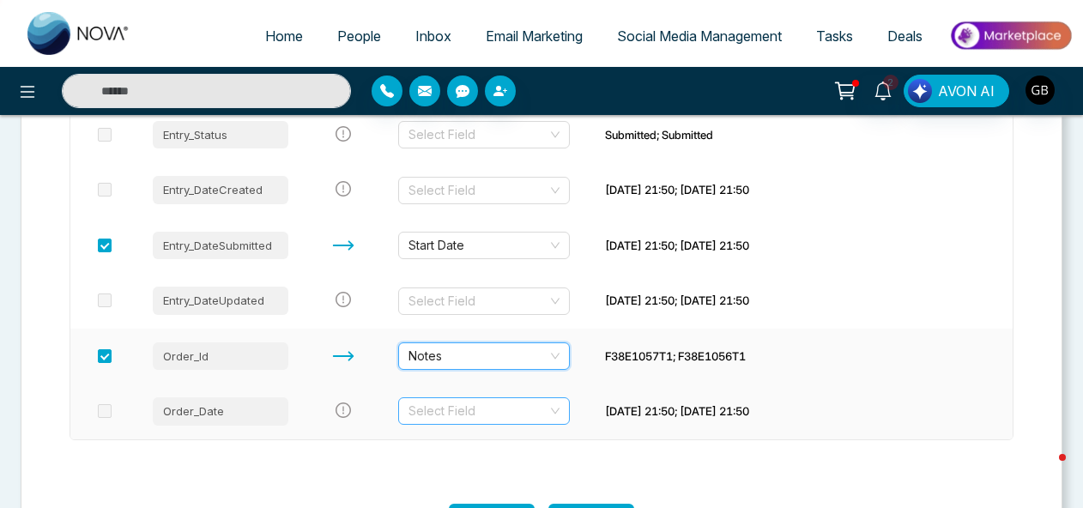
scroll to position [705, 0]
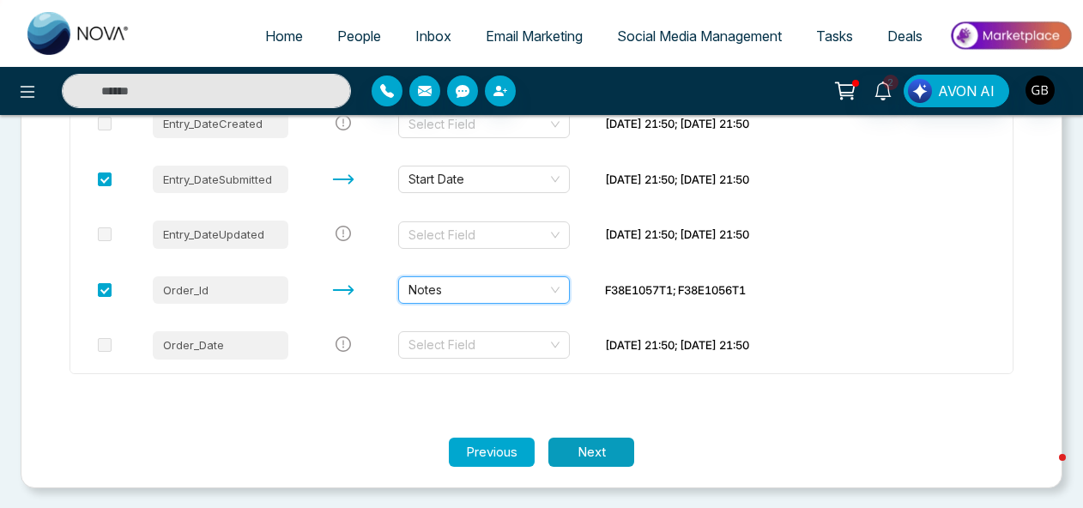
click at [580, 450] on button "Next" at bounding box center [591, 453] width 86 height 30
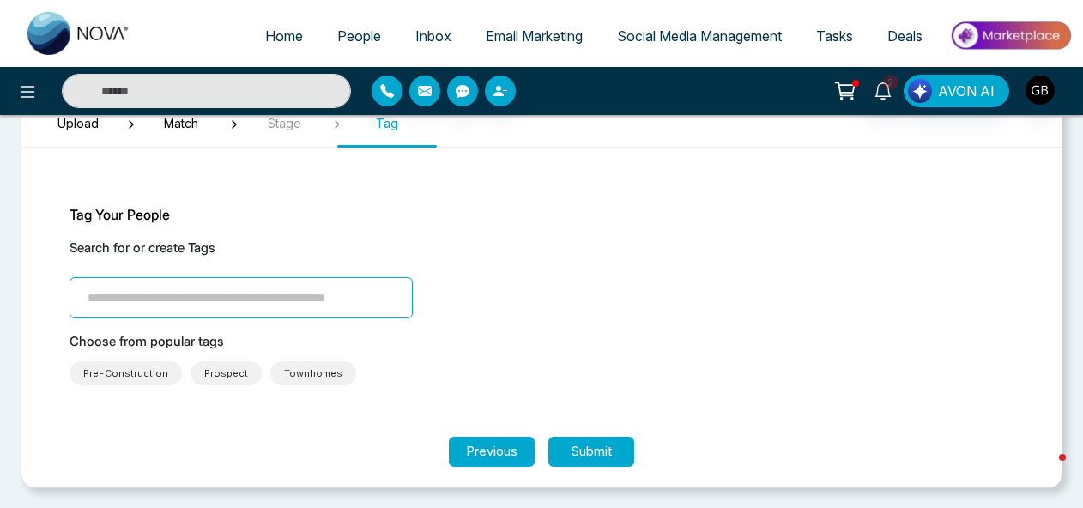
click at [266, 300] on input "search" at bounding box center [240, 297] width 343 height 41
type input "*******"
click at [587, 448] on button "Submit" at bounding box center [591, 452] width 86 height 30
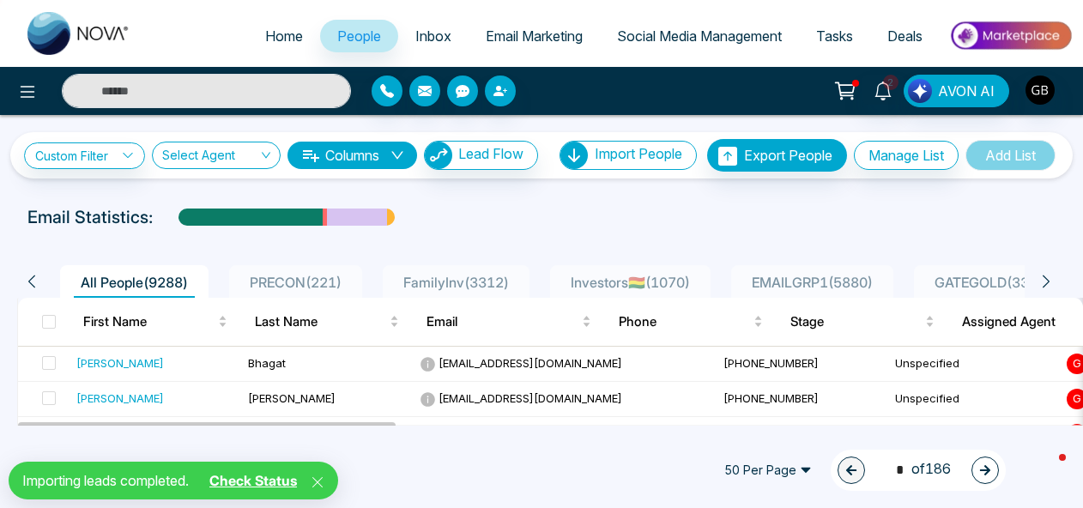
click at [260, 481] on link "Check Status" at bounding box center [252, 480] width 101 height 17
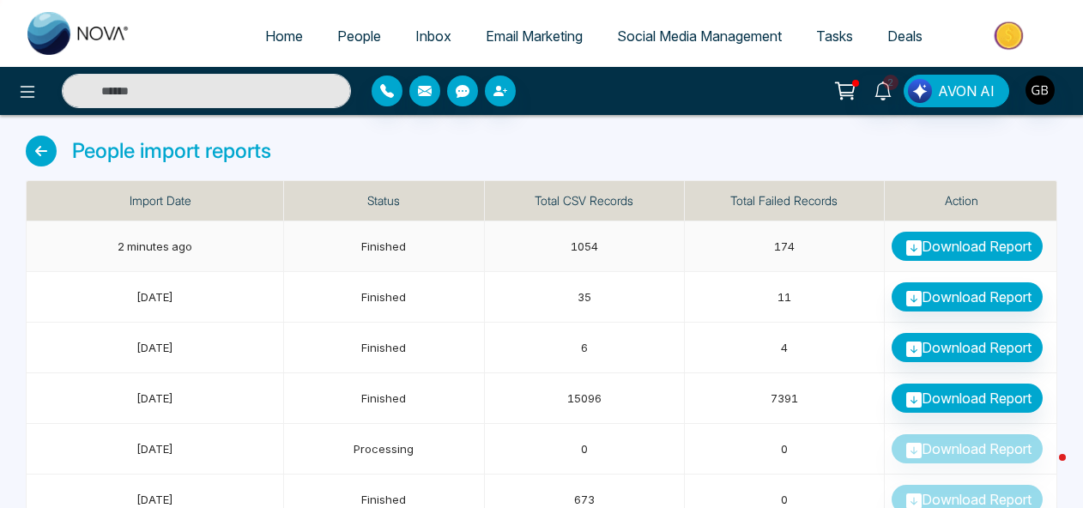
click at [963, 249] on link "Download Report" at bounding box center [966, 246] width 151 height 29
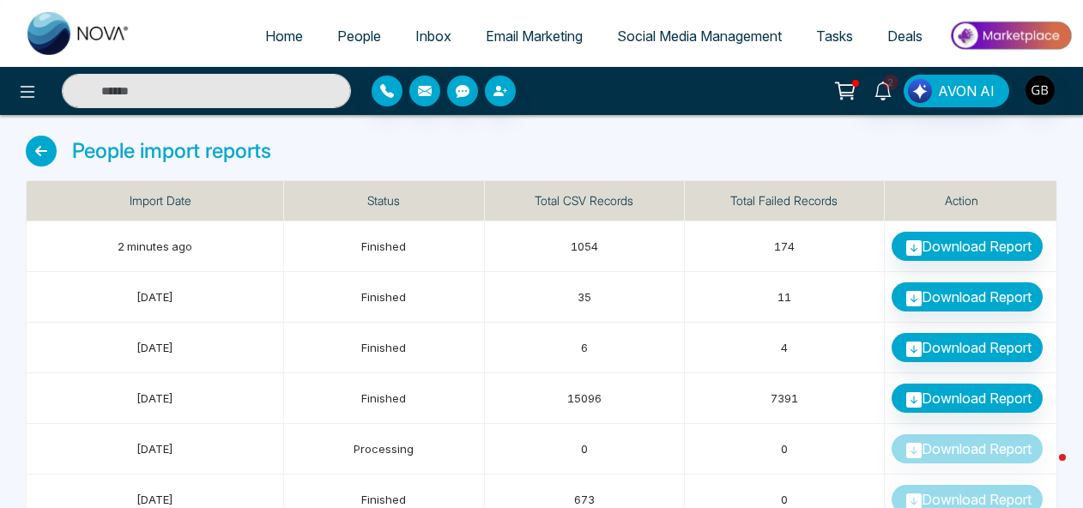
click at [360, 33] on span "People" at bounding box center [359, 35] width 44 height 17
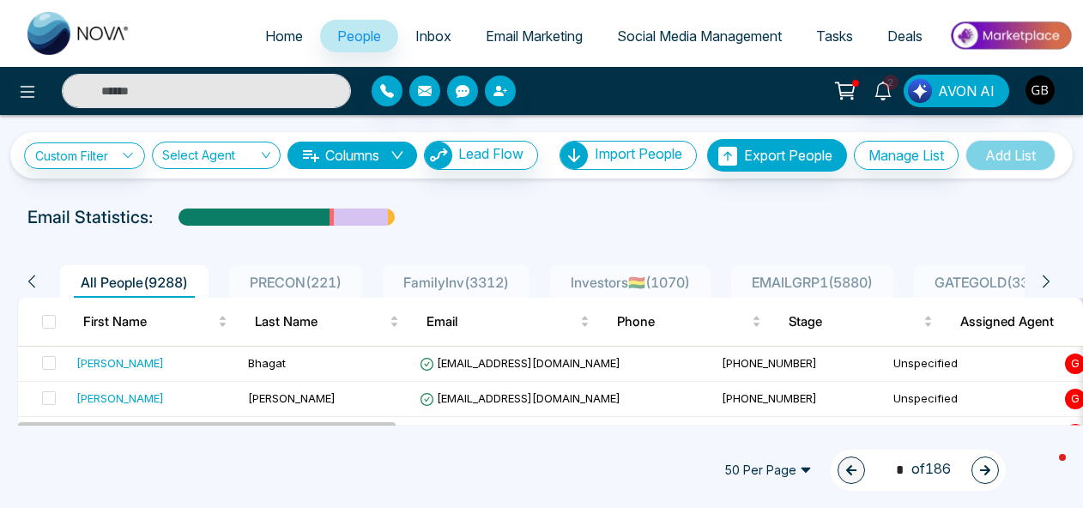
click at [486, 33] on span "Email Marketing" at bounding box center [534, 35] width 97 height 17
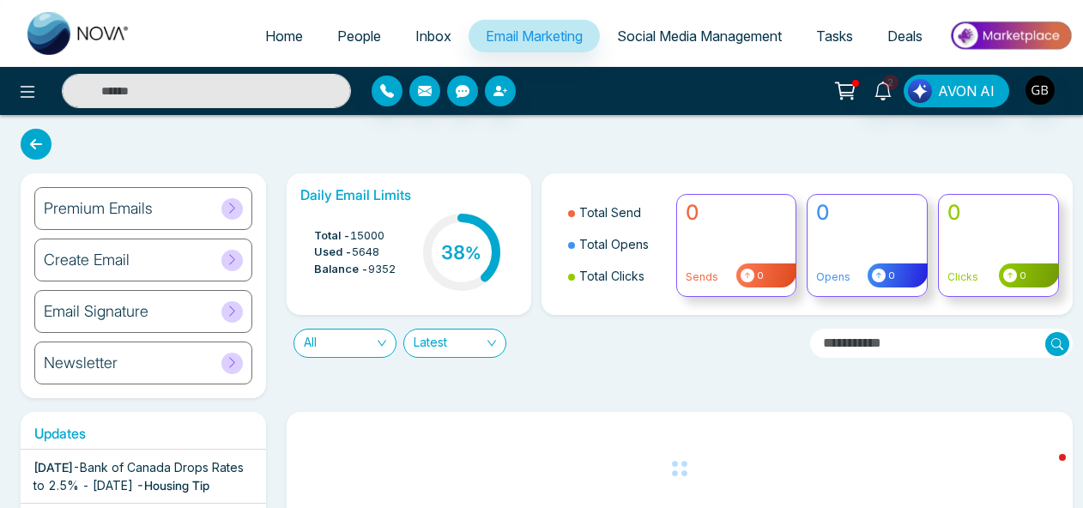
click at [126, 261] on h6 "Create Email" at bounding box center [87, 260] width 86 height 19
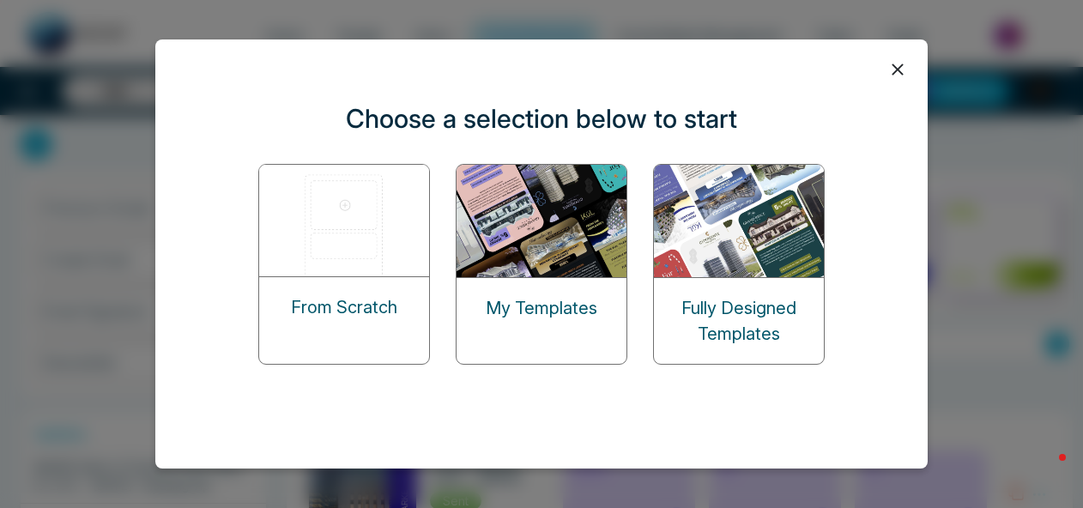
click at [375, 310] on p "From Scratch" at bounding box center [344, 307] width 106 height 26
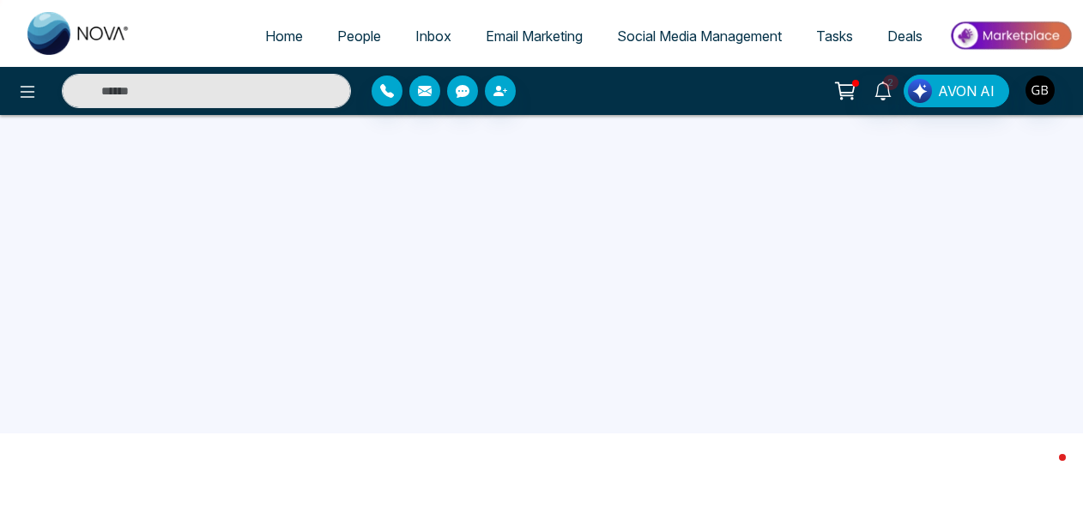
scroll to position [75, 0]
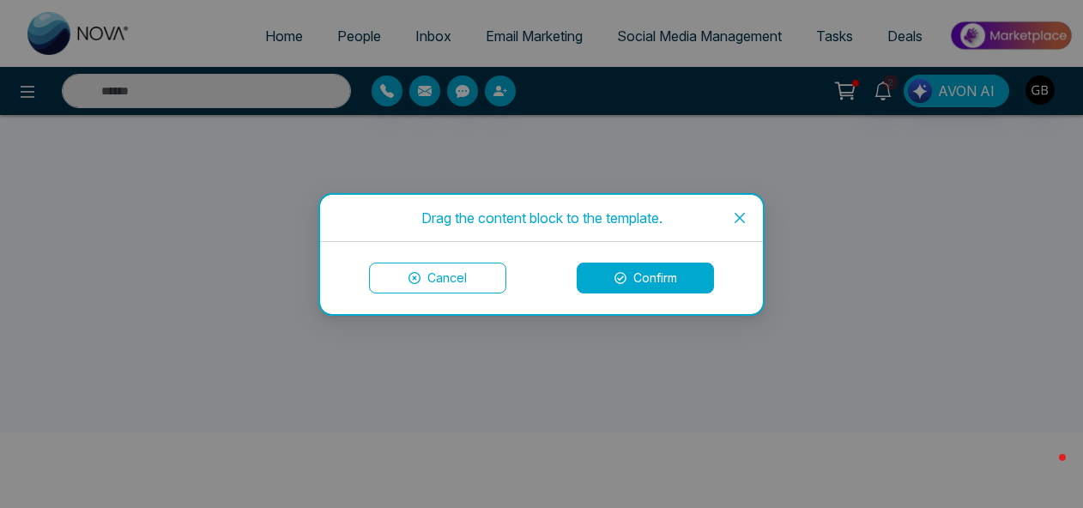
click at [620, 278] on icon at bounding box center [620, 278] width 12 height 12
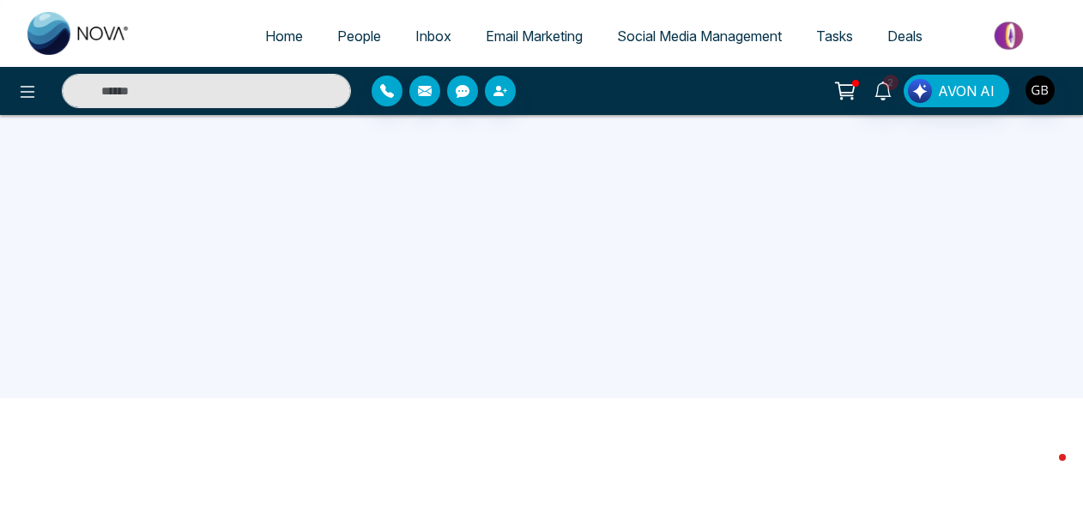
scroll to position [111, 0]
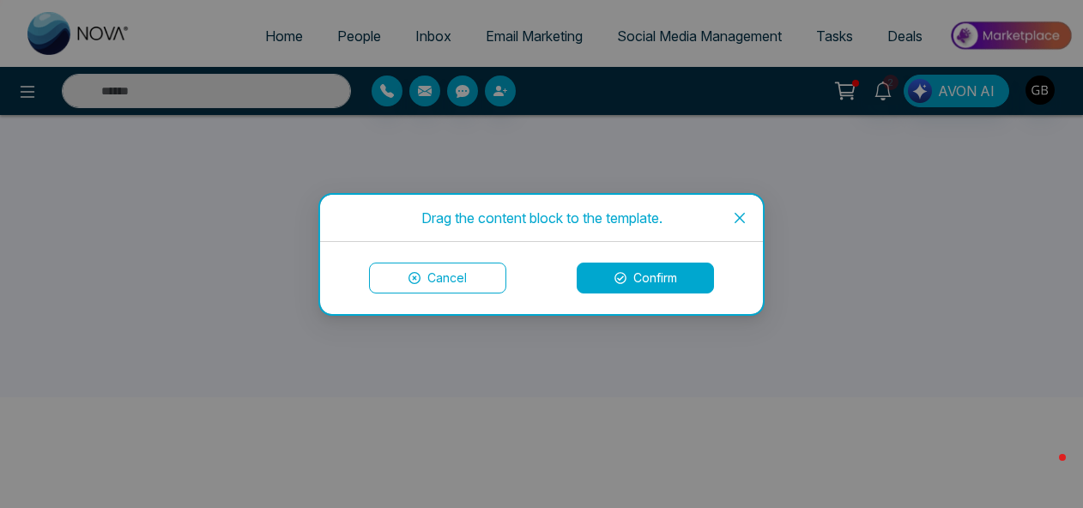
click at [619, 289] on button "Confirm" at bounding box center [645, 278] width 137 height 31
click at [657, 282] on button "Confirm" at bounding box center [645, 278] width 137 height 31
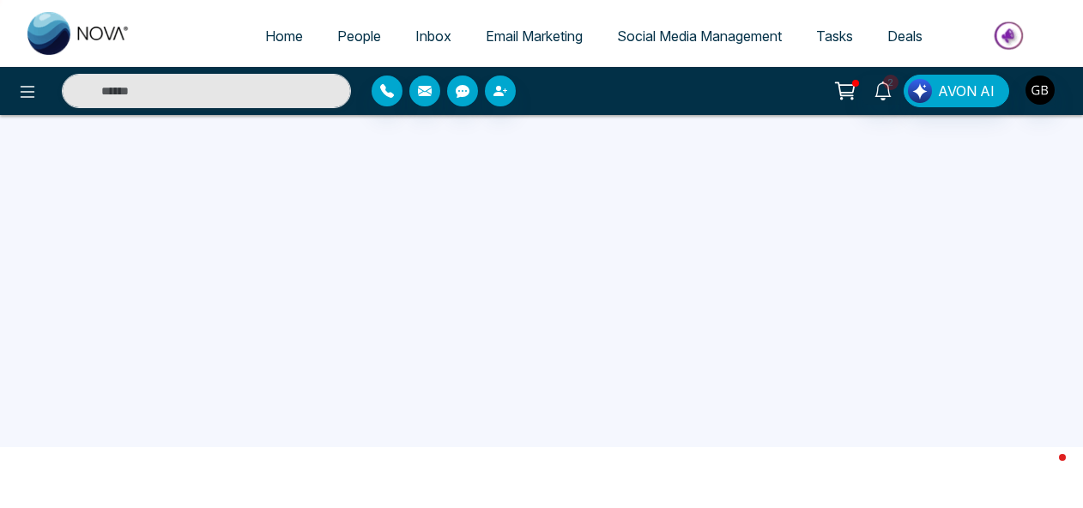
scroll to position [0, 0]
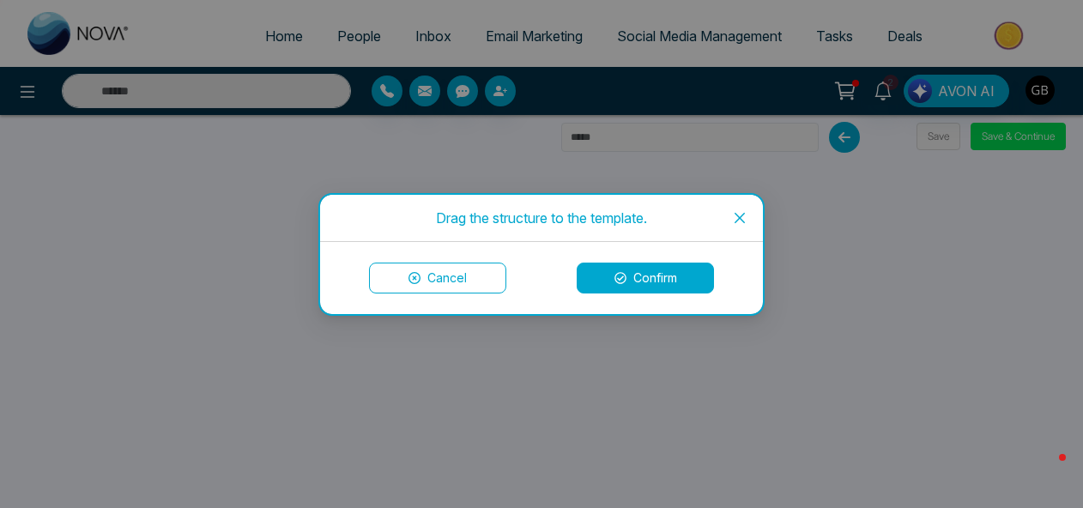
click at [642, 276] on button "Confirm" at bounding box center [645, 278] width 137 height 31
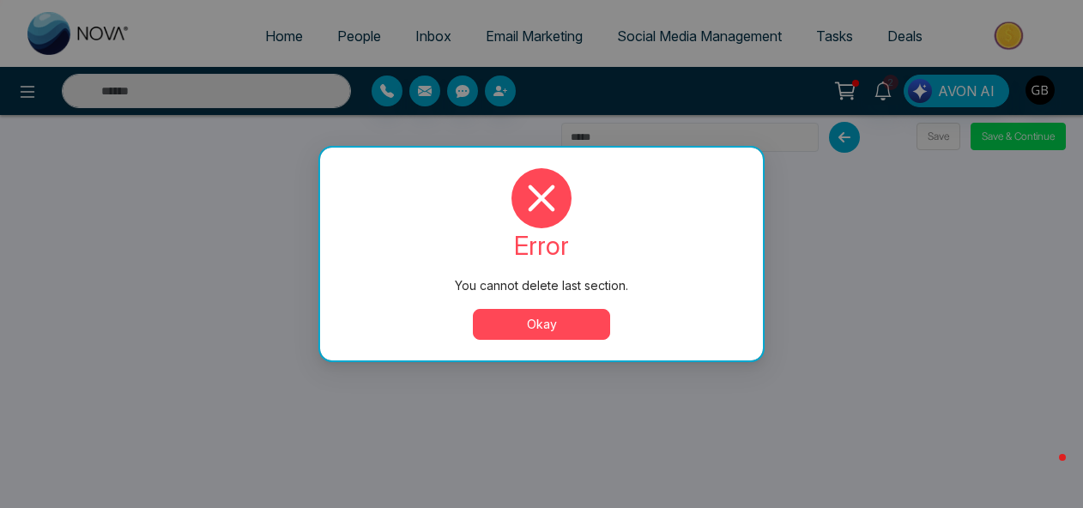
click at [583, 324] on button "Okay" at bounding box center [541, 324] width 137 height 31
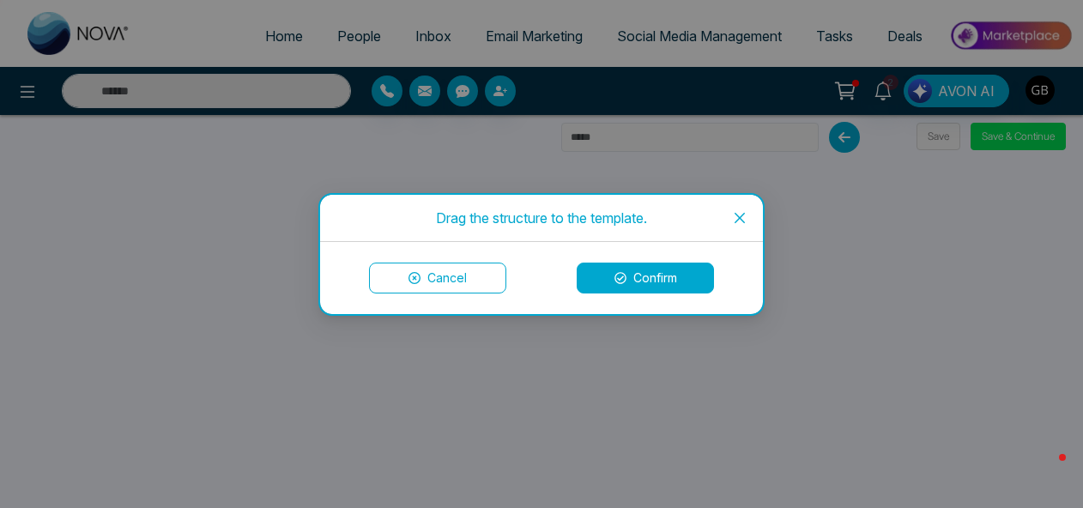
click at [612, 280] on button "Confirm" at bounding box center [645, 278] width 137 height 31
click at [614, 269] on button "Confirm" at bounding box center [645, 278] width 137 height 31
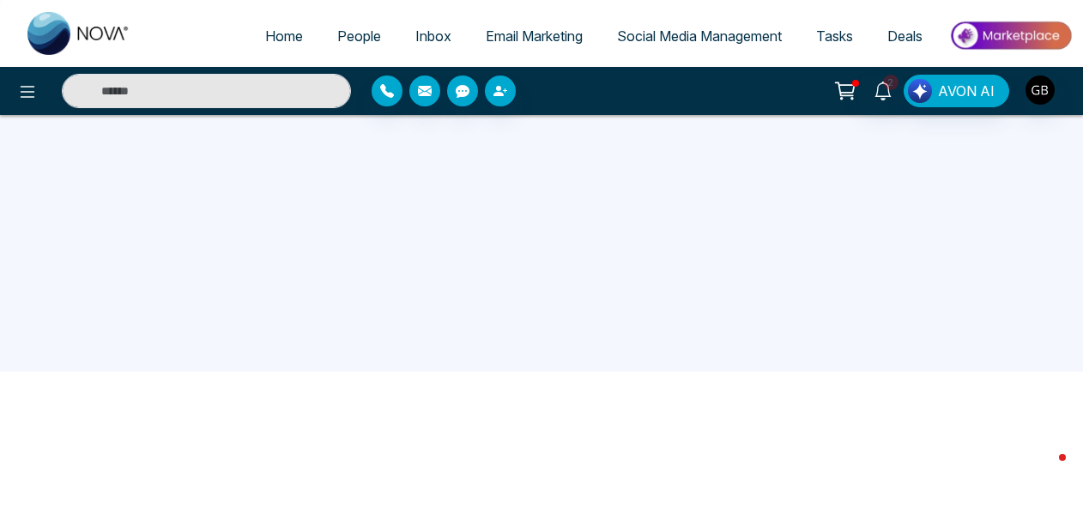
scroll to position [163, 0]
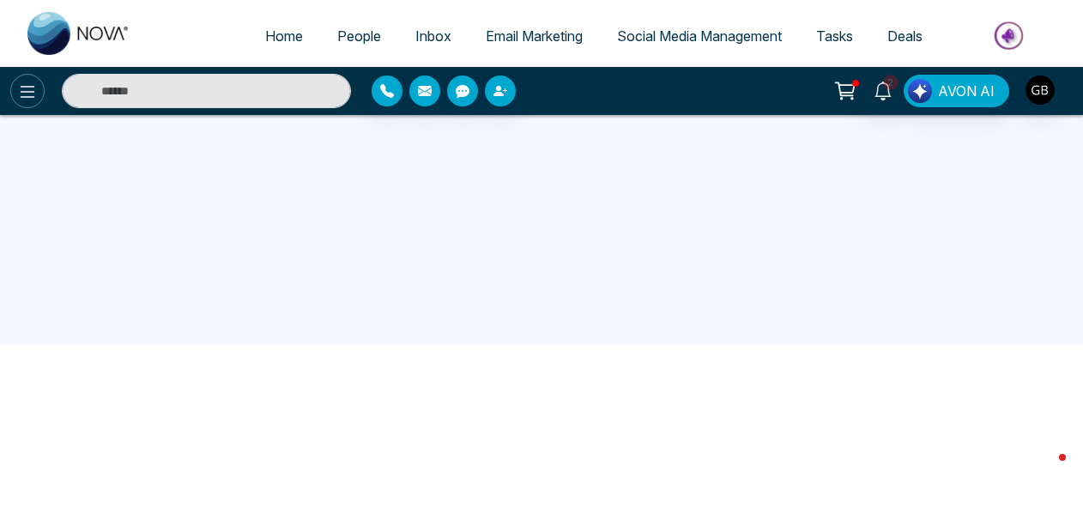
click at [21, 95] on icon at bounding box center [28, 92] width 15 height 12
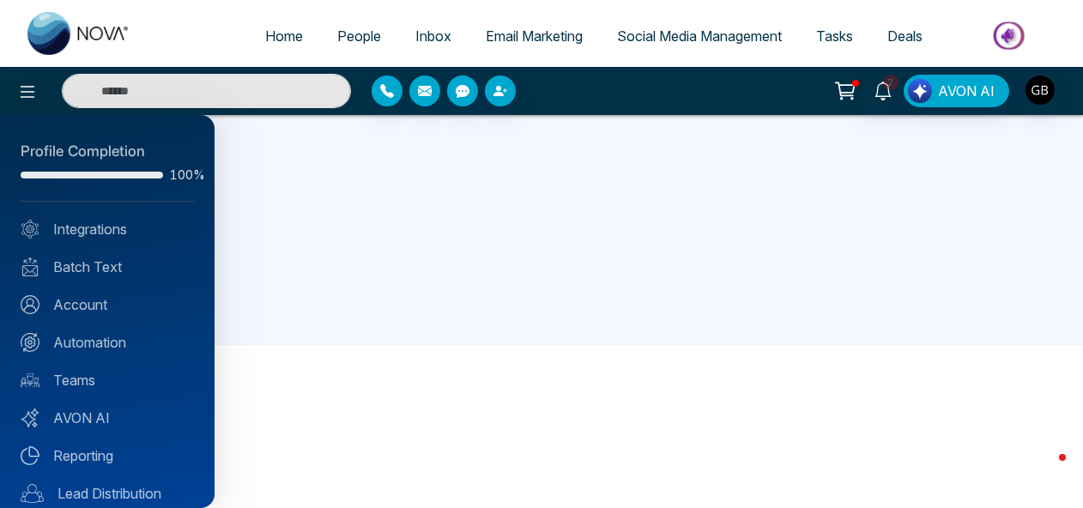
click at [395, 446] on div at bounding box center [541, 254] width 1083 height 508
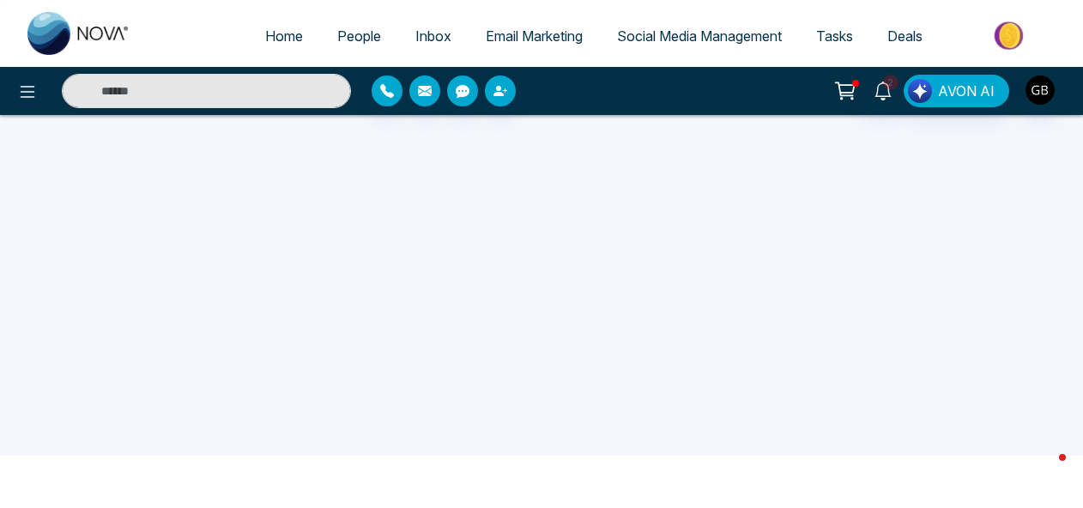
scroll to position [0, 0]
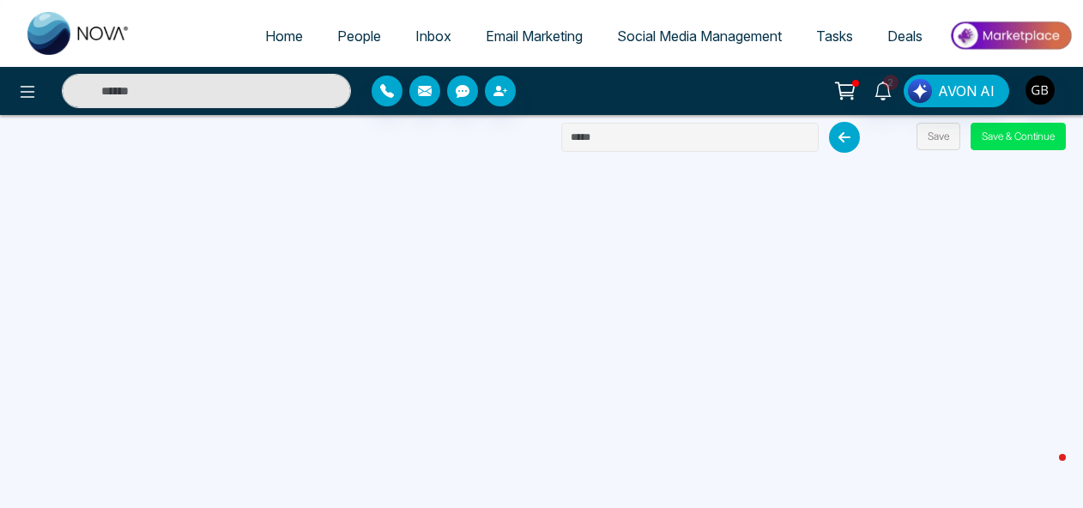
click at [667, 136] on input "text" at bounding box center [689, 137] width 257 height 29
type input "*********"
click at [936, 136] on button "Save" at bounding box center [938, 136] width 44 height 27
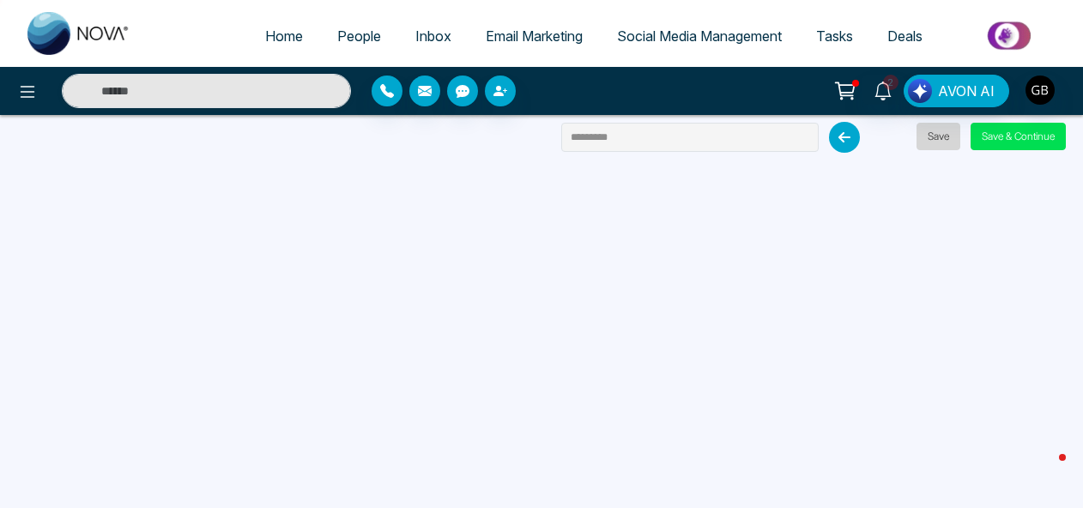
click at [927, 140] on button "Save" at bounding box center [938, 136] width 44 height 27
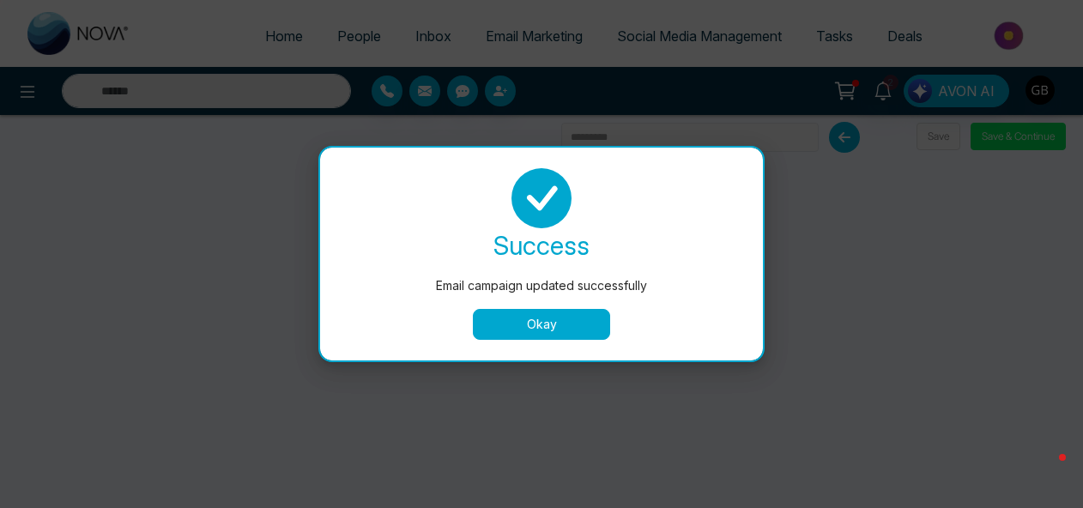
click at [568, 324] on button "Okay" at bounding box center [541, 324] width 137 height 31
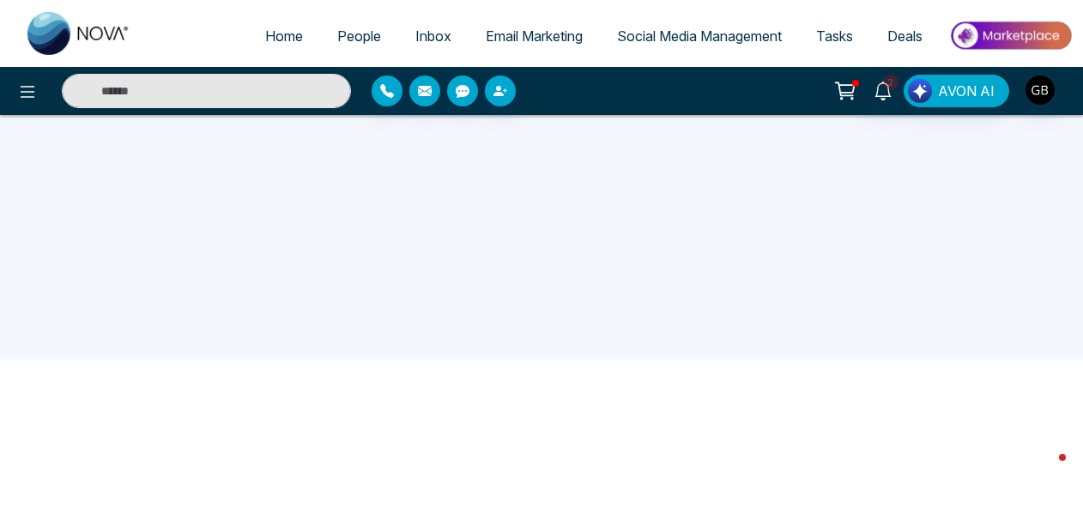
scroll to position [163, 0]
